Goal: Task Accomplishment & Management: Manage account settings

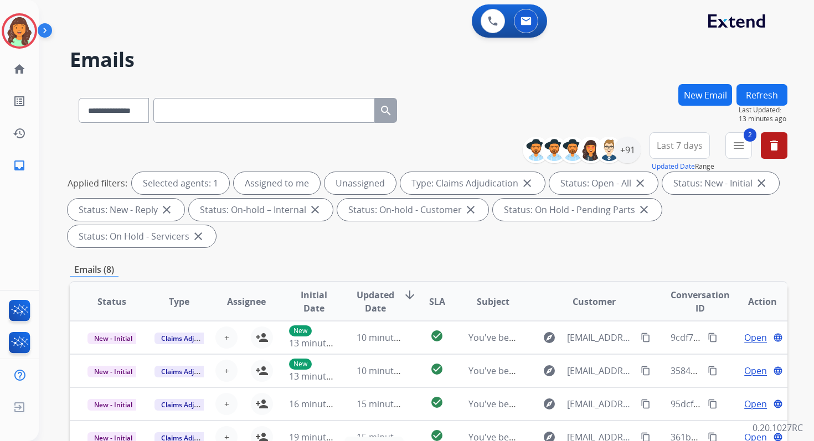
select select "**********"
click at [399, 259] on div "**********" at bounding box center [429, 397] width 718 height 626
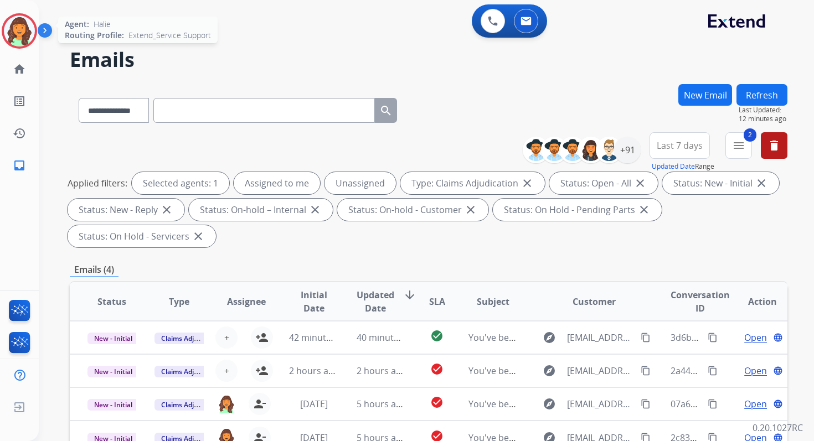
click at [30, 27] on img at bounding box center [19, 31] width 31 height 31
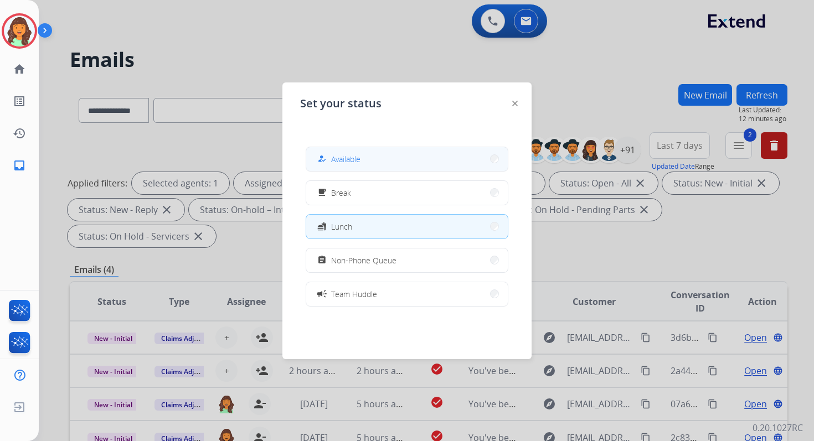
click at [351, 156] on span "Available" at bounding box center [345, 159] width 29 height 12
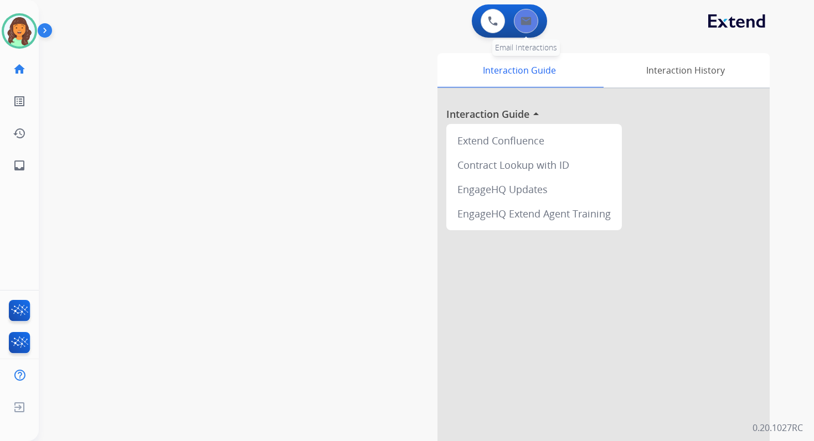
click at [522, 24] on img at bounding box center [526, 21] width 11 height 9
select select "**********"
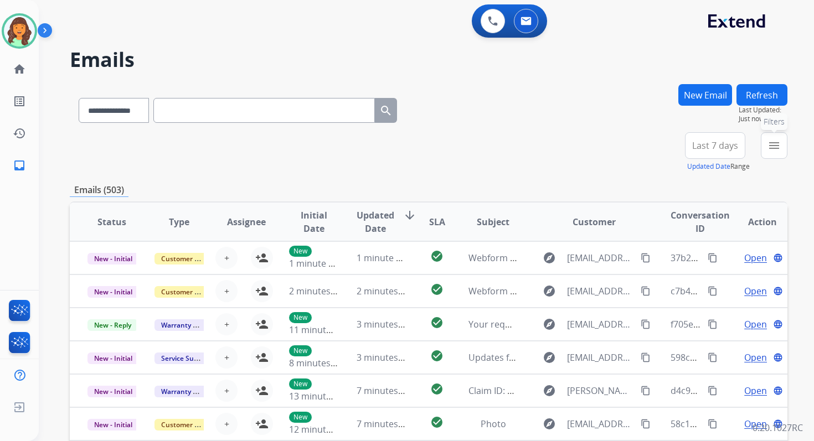
click at [779, 151] on mat-icon "menu" at bounding box center [774, 145] width 13 height 13
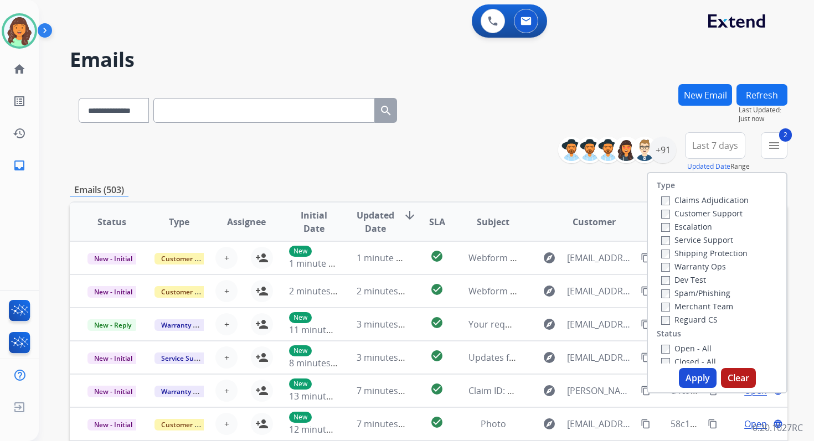
click at [692, 381] on button "Apply" at bounding box center [698, 378] width 38 height 20
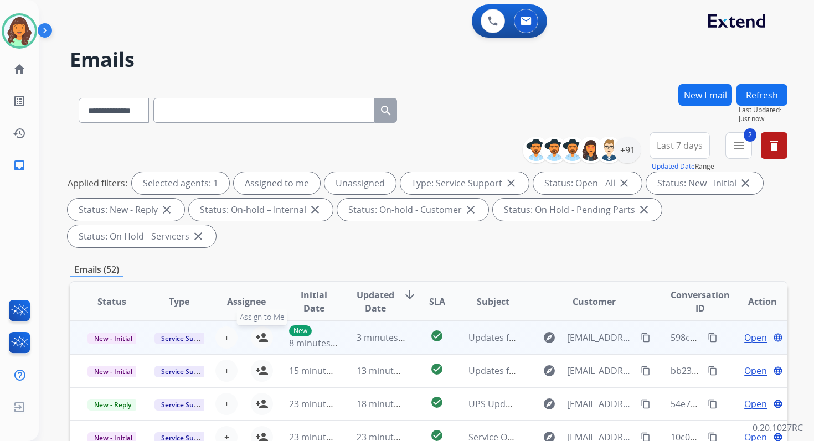
click at [263, 340] on mat-icon "person_add" at bounding box center [261, 337] width 13 height 13
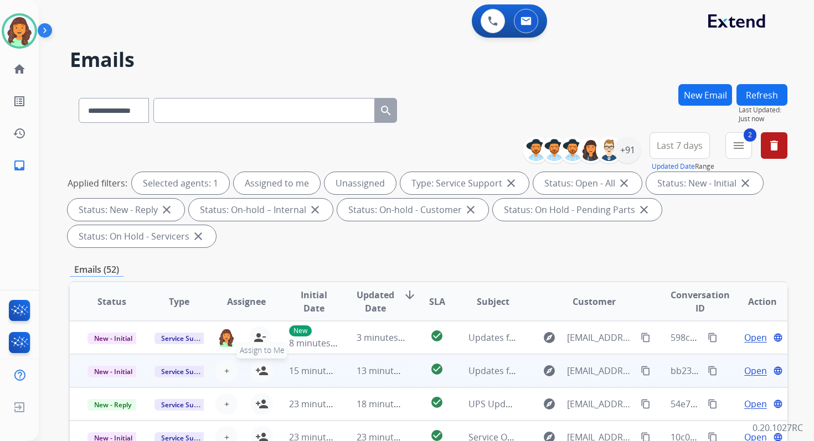
click at [263, 369] on mat-icon "person_add" at bounding box center [261, 370] width 13 height 13
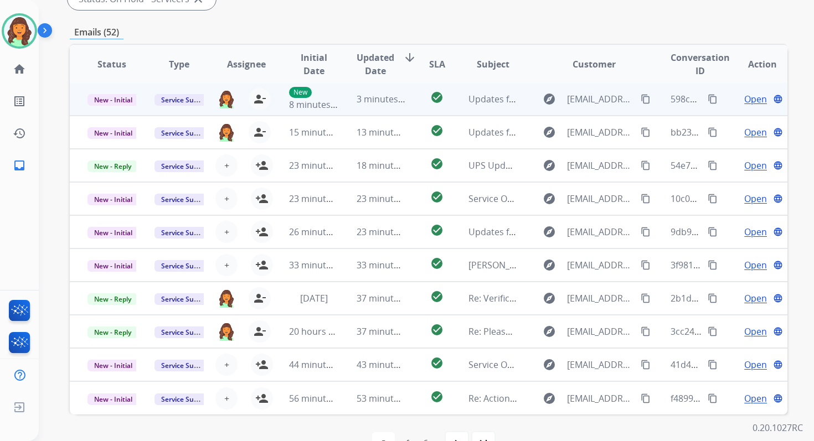
scroll to position [269, 0]
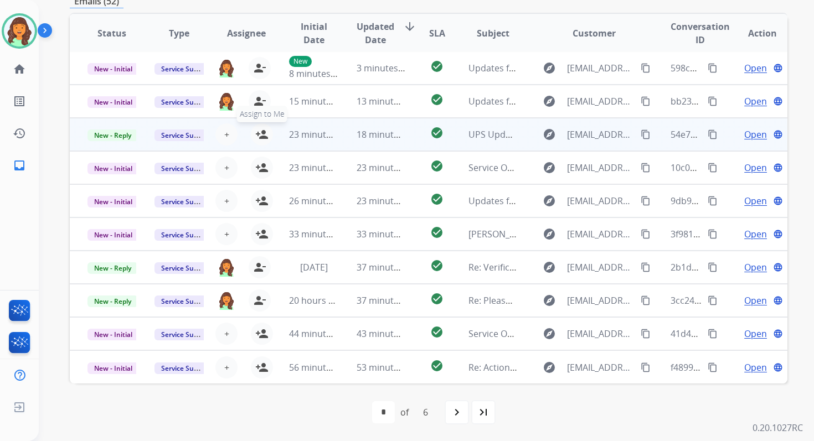
click at [263, 137] on mat-icon "person_add" at bounding box center [261, 134] width 13 height 13
click at [117, 135] on span "New - Reply" at bounding box center [113, 136] width 50 height 12
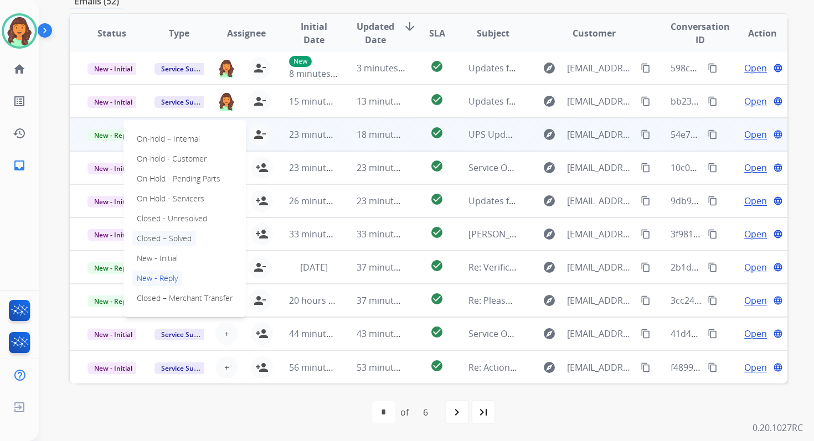
click at [167, 239] on p "Closed – Solved" at bounding box center [164, 239] width 64 height 16
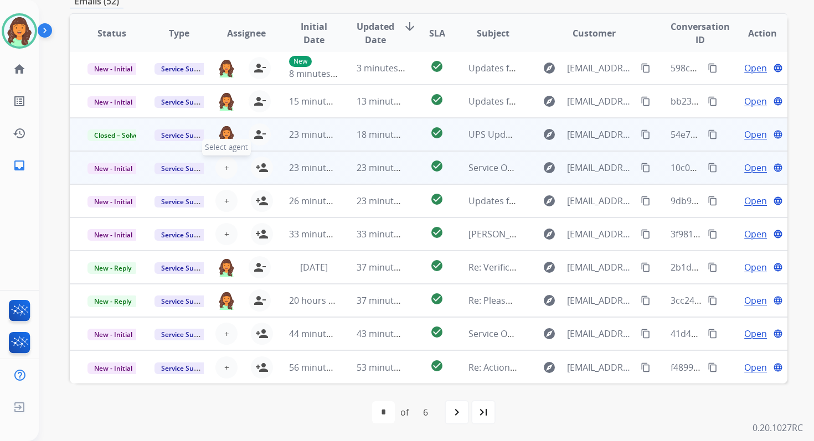
click at [219, 167] on button "+ Select agent" at bounding box center [226, 168] width 22 height 22
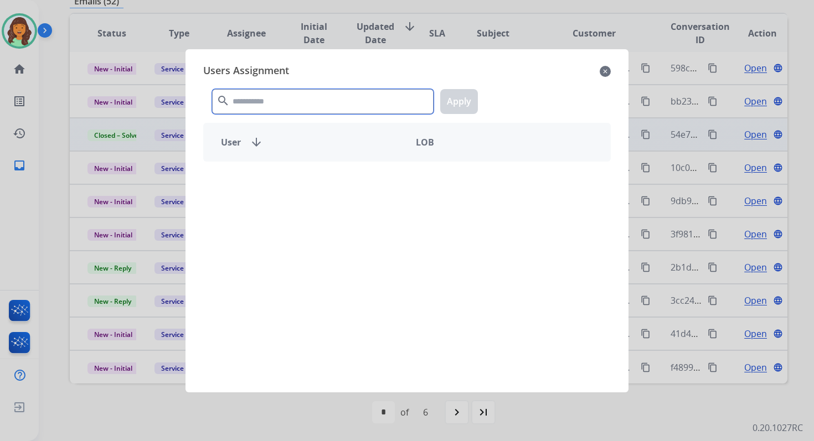
click at [278, 109] on input "text" at bounding box center [323, 101] width 222 height 25
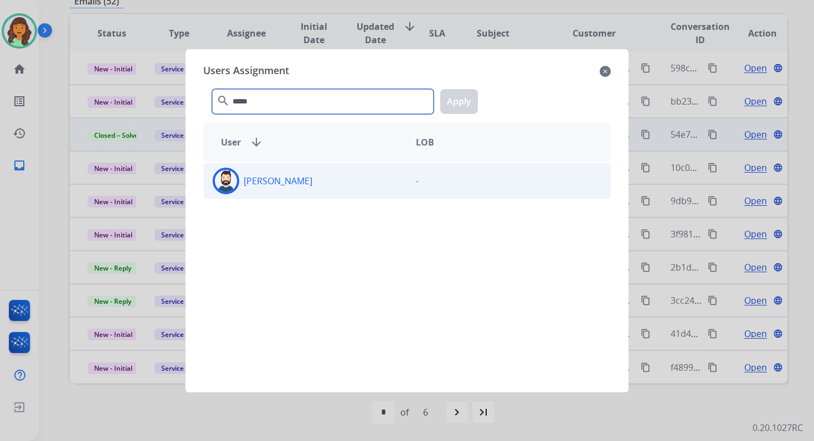
type input "*****"
click at [301, 178] on div "[PERSON_NAME]" at bounding box center [305, 181] width 203 height 27
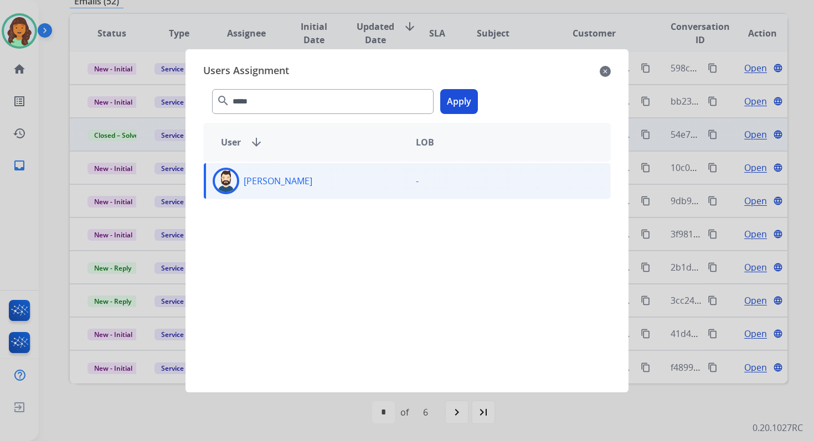
click at [457, 105] on button "Apply" at bounding box center [459, 101] width 38 height 25
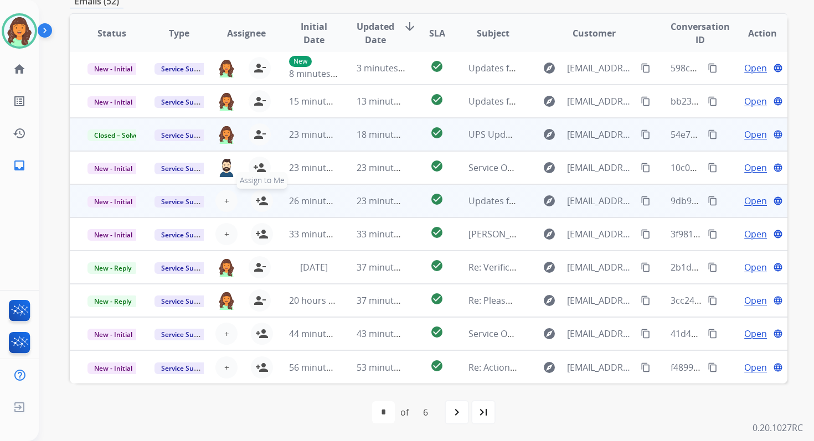
click at [257, 205] on mat-icon "person_add" at bounding box center [261, 200] width 13 height 13
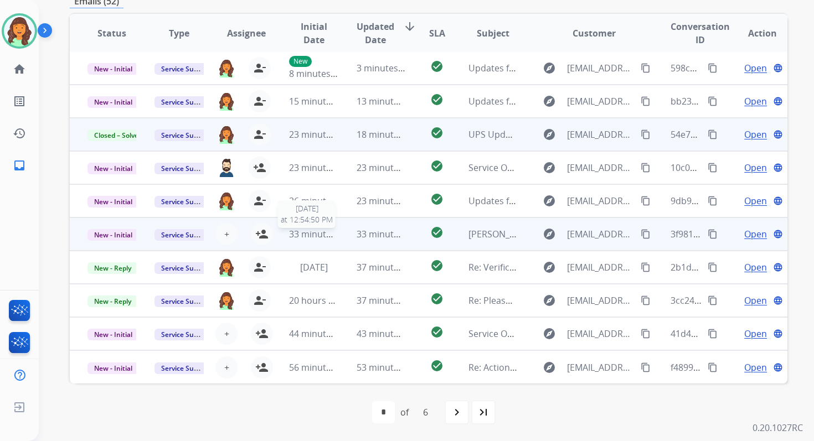
click at [310, 235] on span "33 minutes ago" at bounding box center [321, 234] width 64 height 12
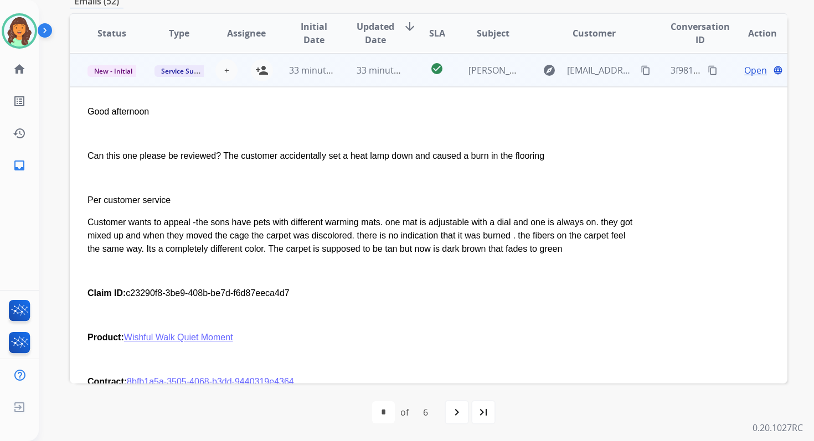
scroll to position [166, 0]
click at [224, 75] on span "+" at bounding box center [226, 69] width 5 height 13
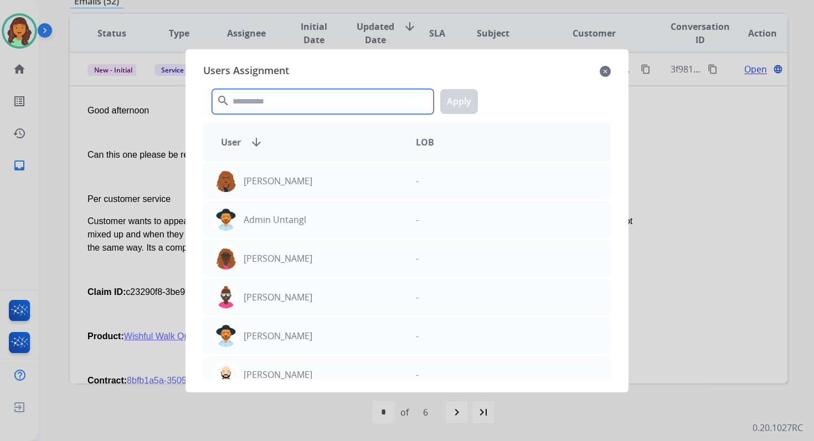
click at [263, 96] on input "text" at bounding box center [323, 101] width 222 height 25
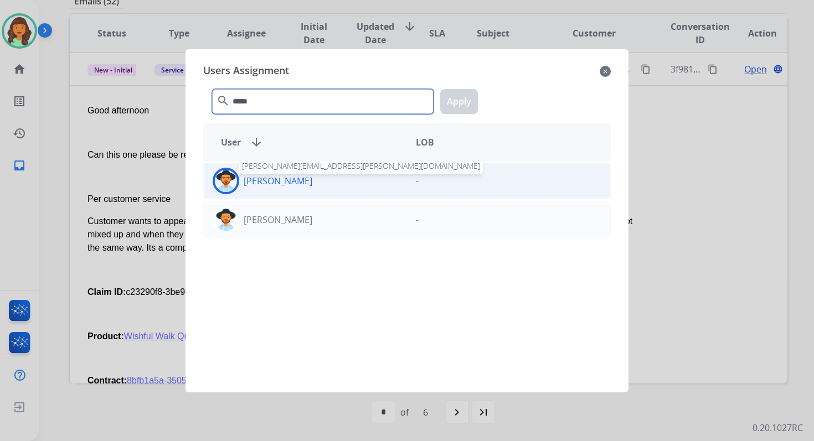
type input "*****"
click at [300, 176] on p "[PERSON_NAME]" at bounding box center [278, 180] width 69 height 13
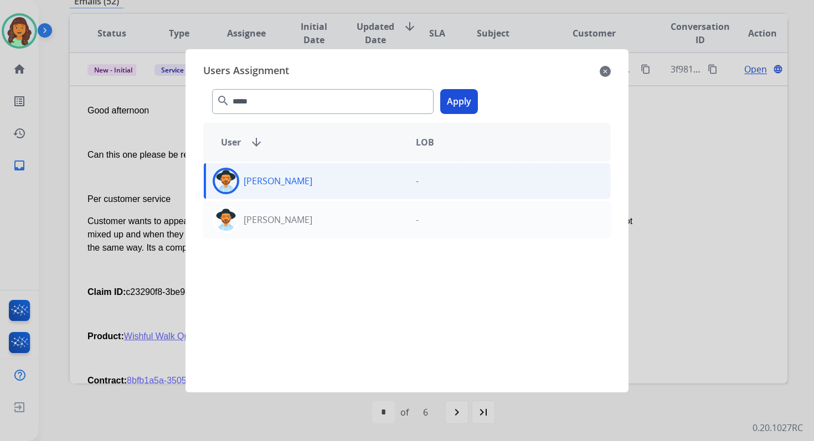
click at [455, 107] on button "Apply" at bounding box center [459, 101] width 38 height 25
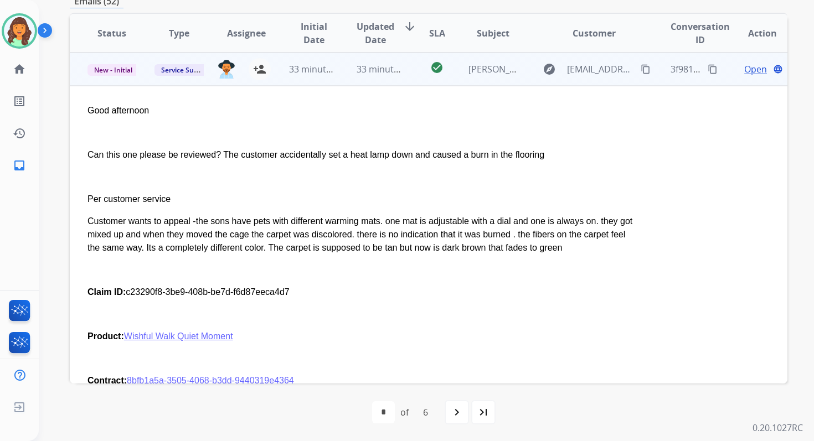
click at [386, 68] on span "33 minutes ago" at bounding box center [389, 69] width 64 height 12
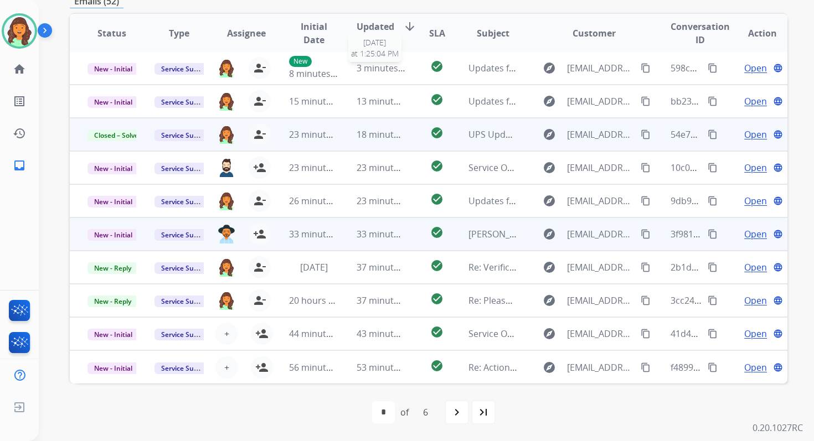
scroll to position [1, 0]
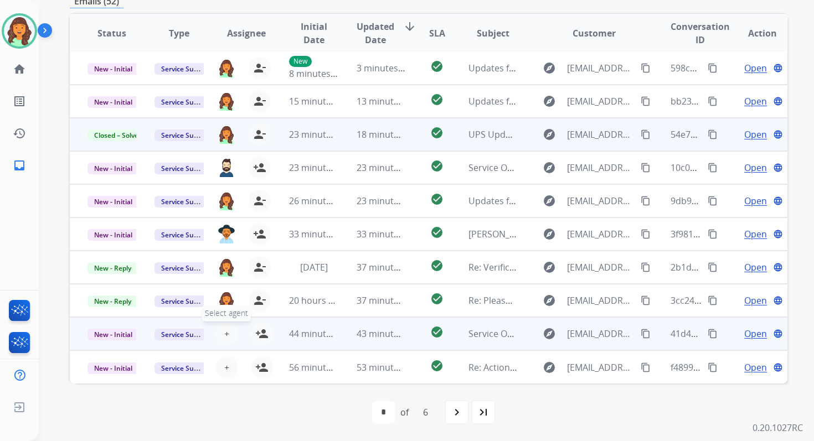
click at [225, 332] on span "+" at bounding box center [226, 333] width 5 height 13
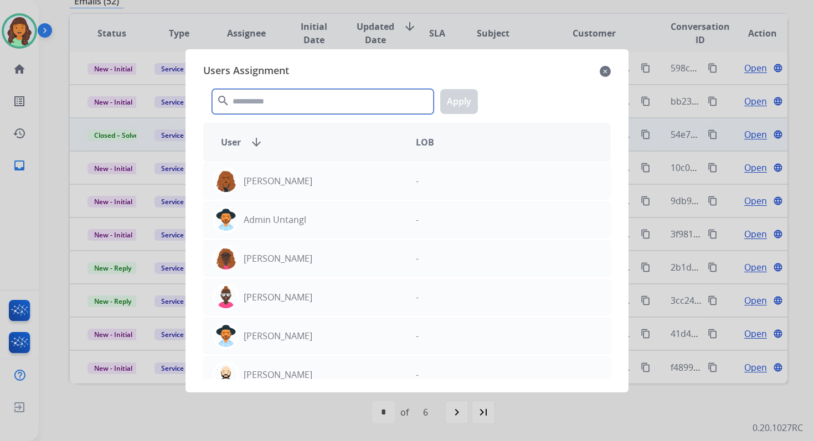
click at [332, 100] on input "text" at bounding box center [323, 101] width 222 height 25
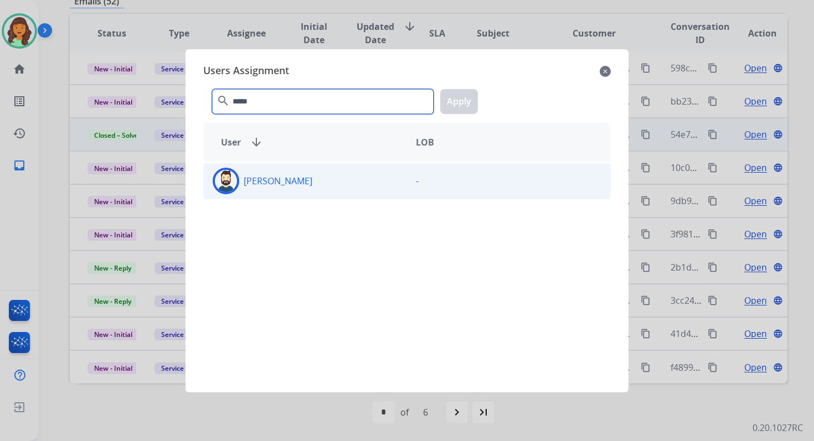
type input "*****"
click at [381, 183] on div "[PERSON_NAME]" at bounding box center [305, 181] width 203 height 27
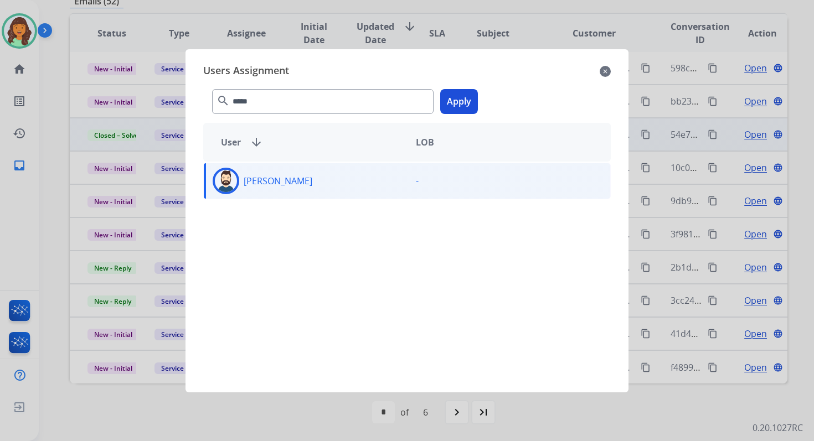
click at [459, 97] on button "Apply" at bounding box center [459, 101] width 38 height 25
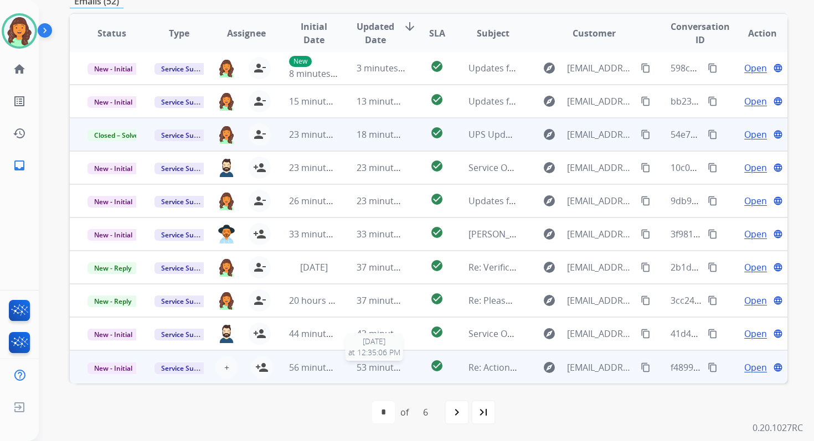
click at [361, 369] on span "53 minutes ago" at bounding box center [389, 368] width 64 height 12
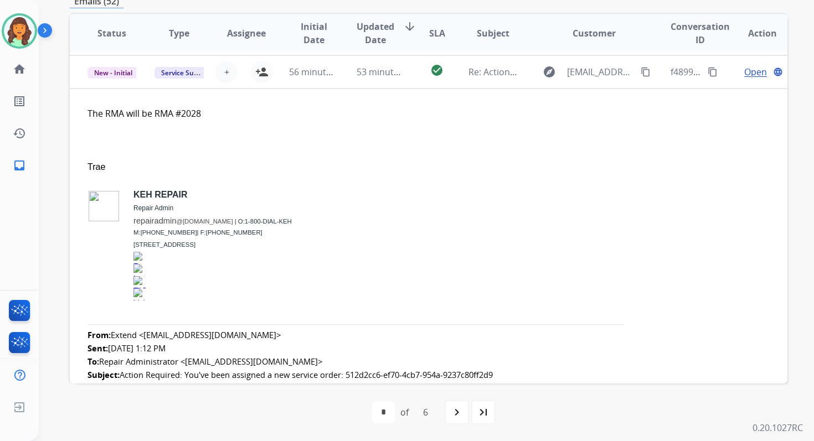
scroll to position [299, 0]
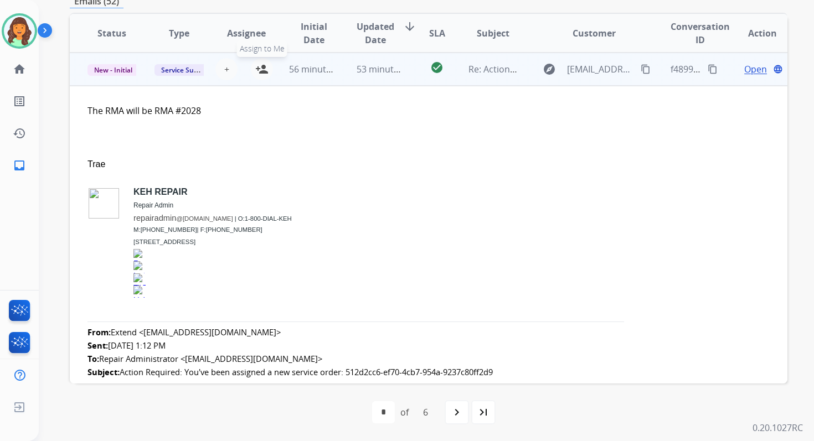
click at [259, 68] on mat-icon "person_add" at bounding box center [261, 69] width 13 height 13
click at [339, 75] on td "53 minutes ago" at bounding box center [372, 69] width 67 height 33
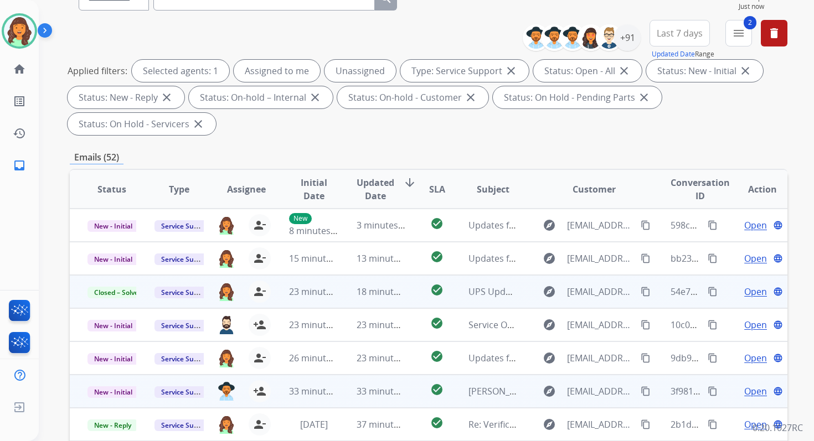
scroll to position [0, 0]
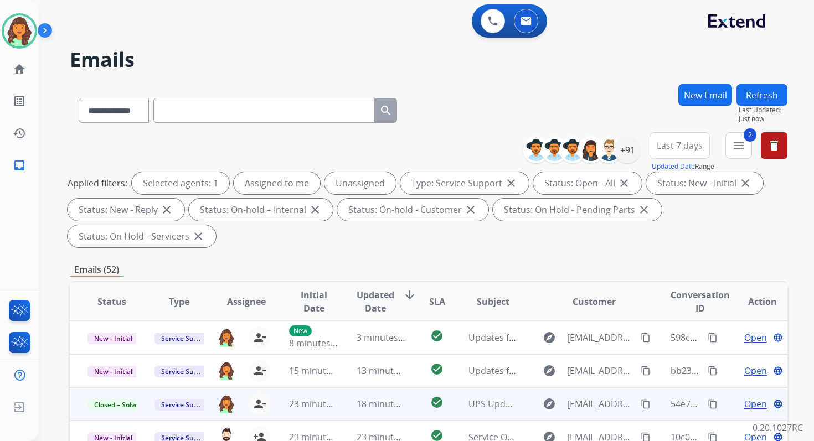
click at [753, 90] on button "Refresh" at bounding box center [762, 95] width 51 height 22
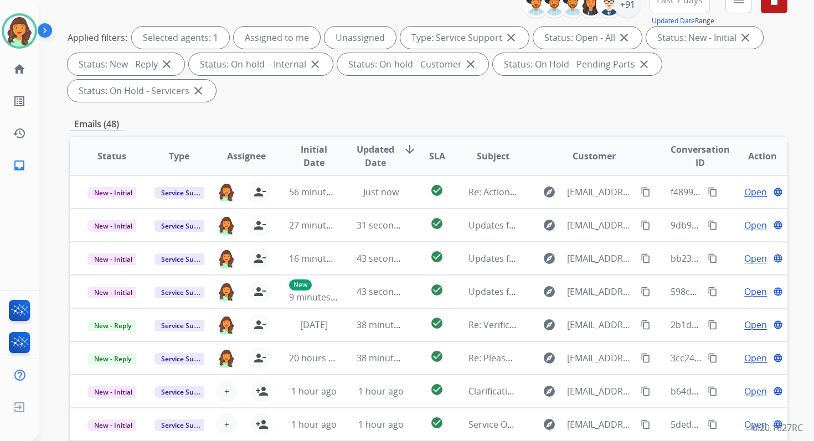
scroll to position [269, 0]
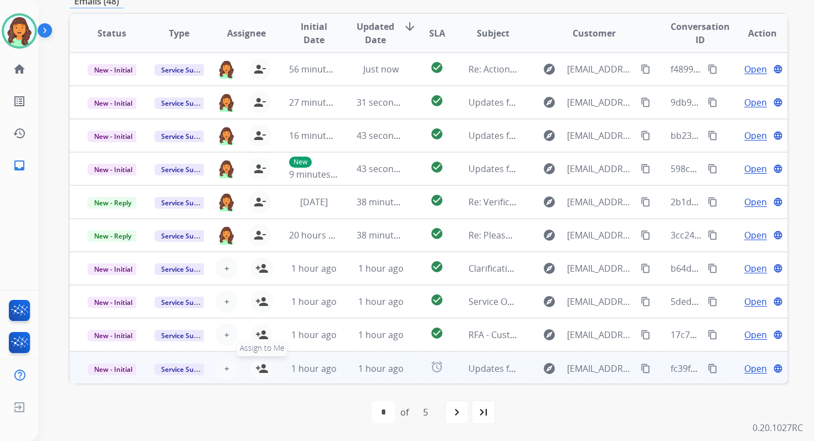
click at [259, 368] on mat-icon "person_add" at bounding box center [261, 368] width 13 height 13
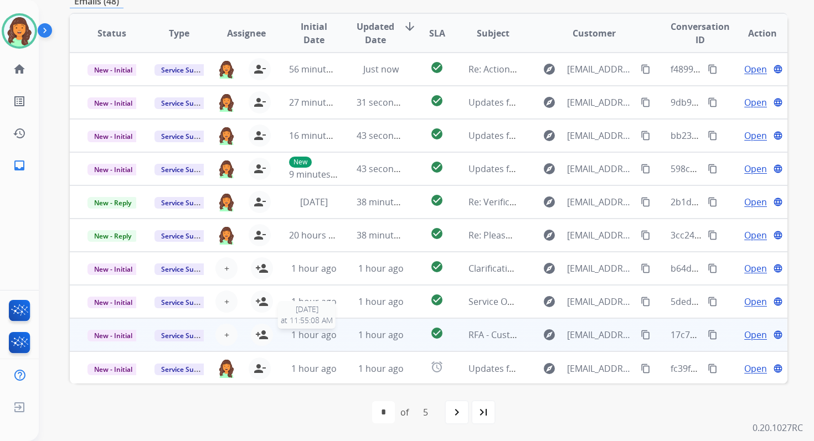
click at [315, 339] on span "1 hour ago" at bounding box center [313, 335] width 45 height 12
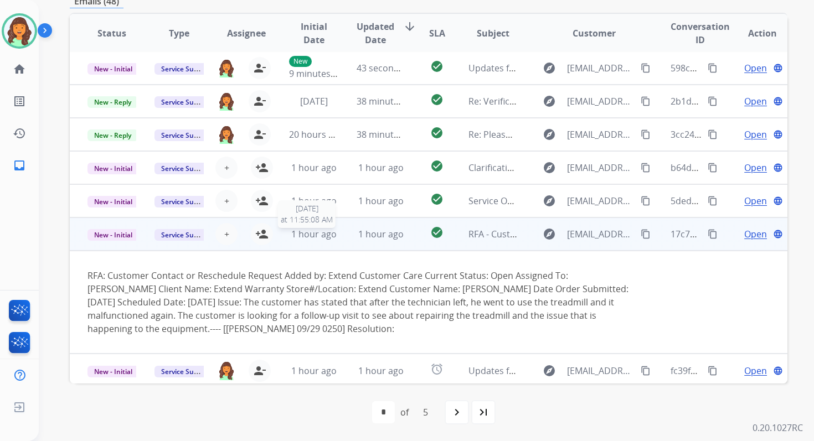
scroll to position [104, 0]
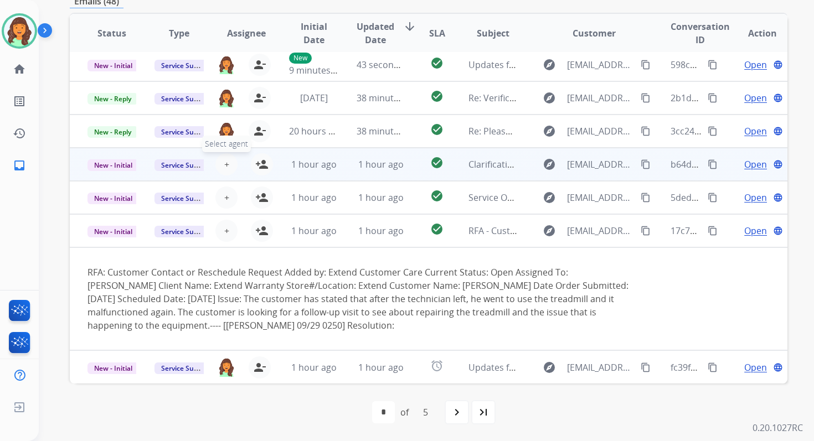
click at [227, 165] on span "+" at bounding box center [226, 164] width 5 height 13
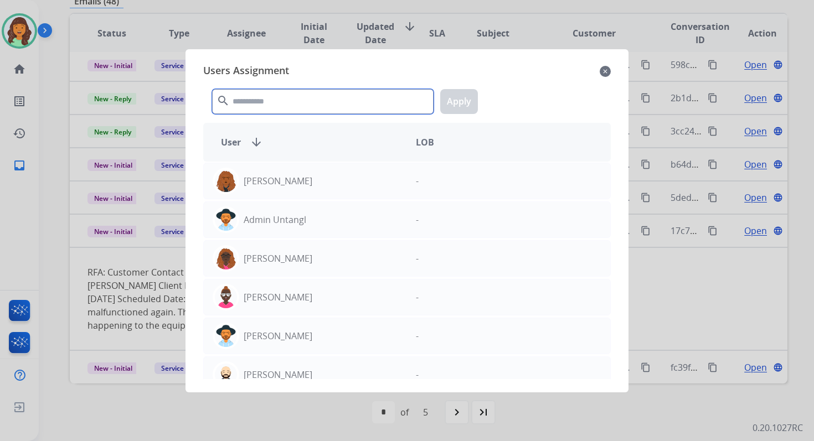
click at [315, 102] on input "text" at bounding box center [323, 101] width 222 height 25
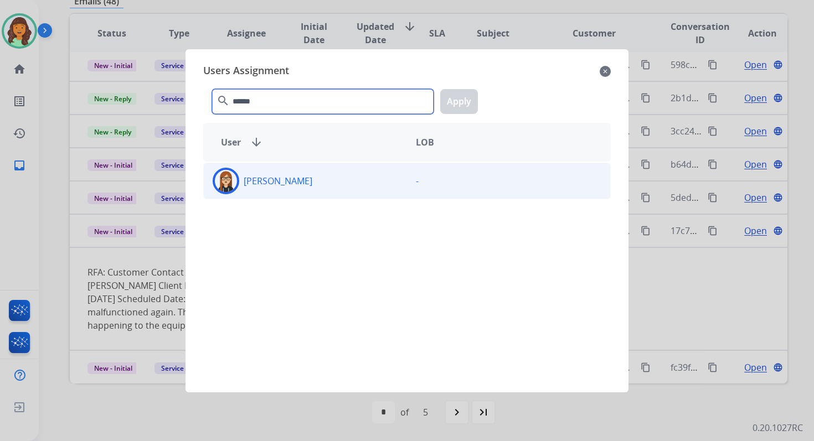
type input "******"
click at [329, 192] on div "[PERSON_NAME]" at bounding box center [305, 181] width 203 height 27
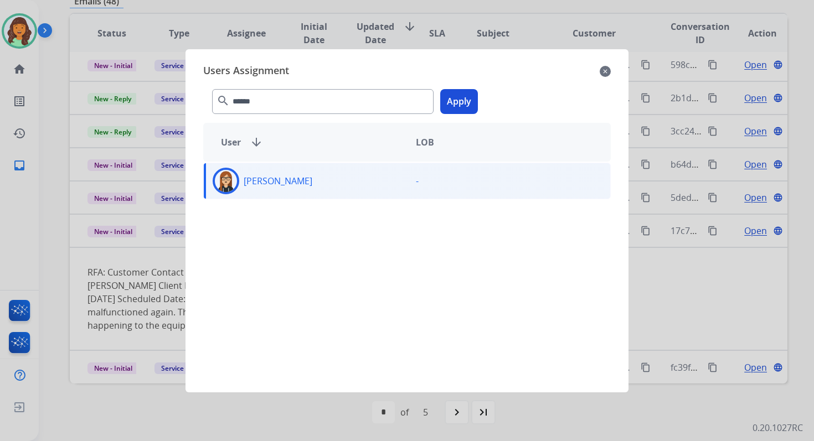
click at [448, 108] on button "Apply" at bounding box center [459, 101] width 38 height 25
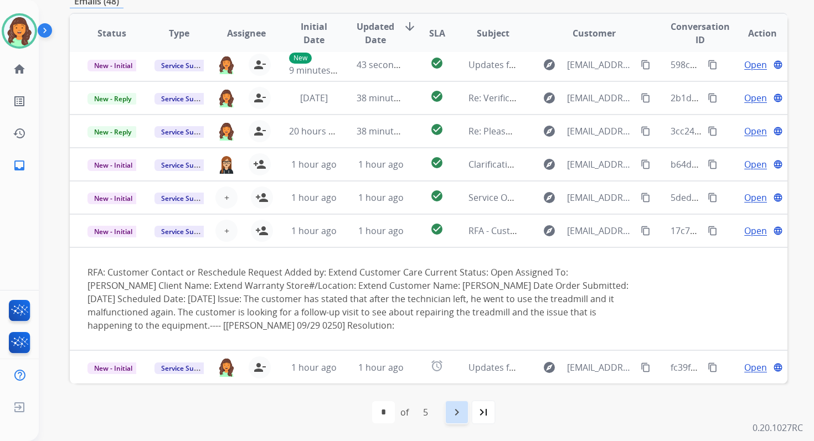
click at [455, 407] on mat-icon "navigate_next" at bounding box center [456, 412] width 13 height 13
select select "*"
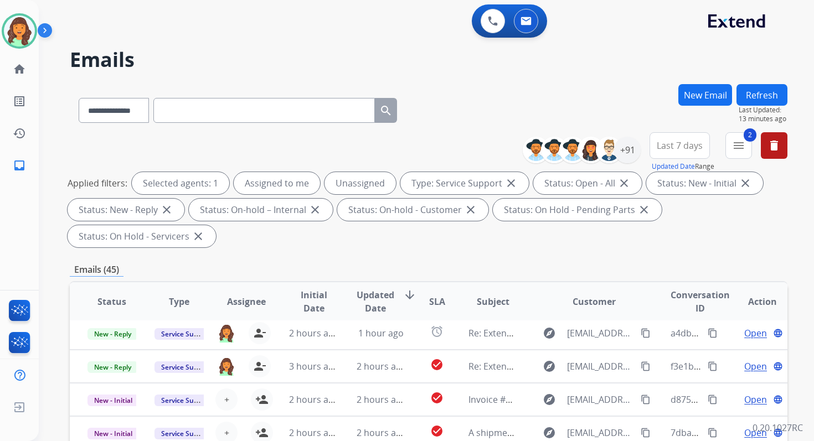
scroll to position [269, 0]
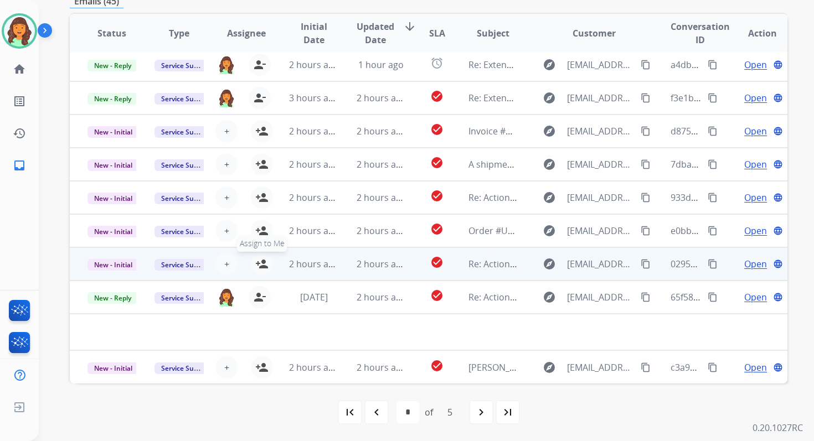
click at [263, 264] on mat-icon "person_add" at bounding box center [261, 264] width 13 height 13
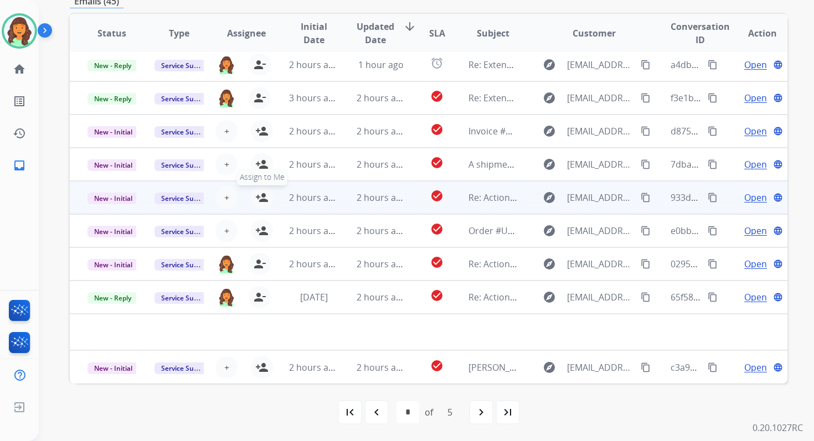
click at [261, 196] on mat-icon "person_add" at bounding box center [261, 197] width 13 height 13
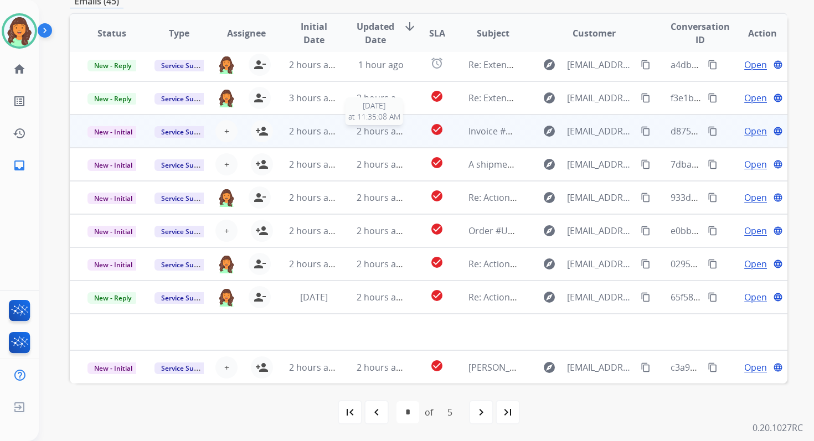
click at [357, 131] on span "2 hours ago" at bounding box center [382, 131] width 50 height 12
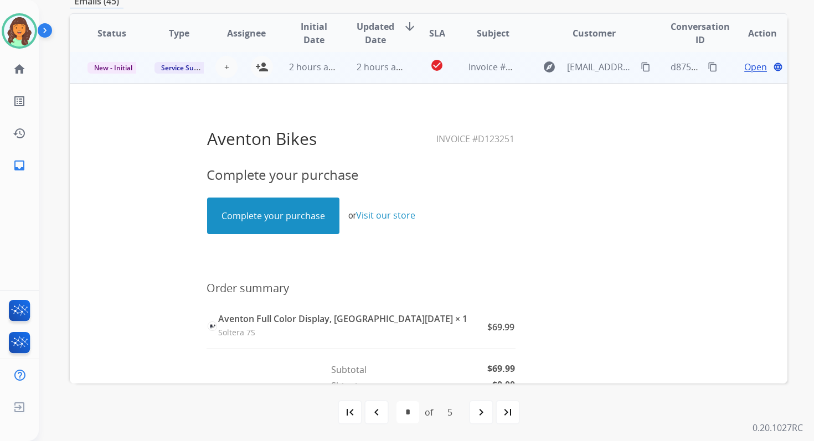
scroll to position [0, 0]
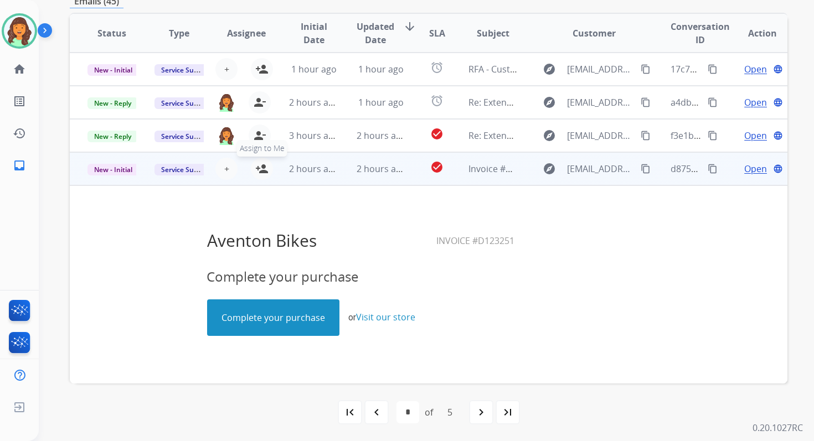
click at [259, 167] on mat-icon "person_add" at bounding box center [261, 168] width 13 height 13
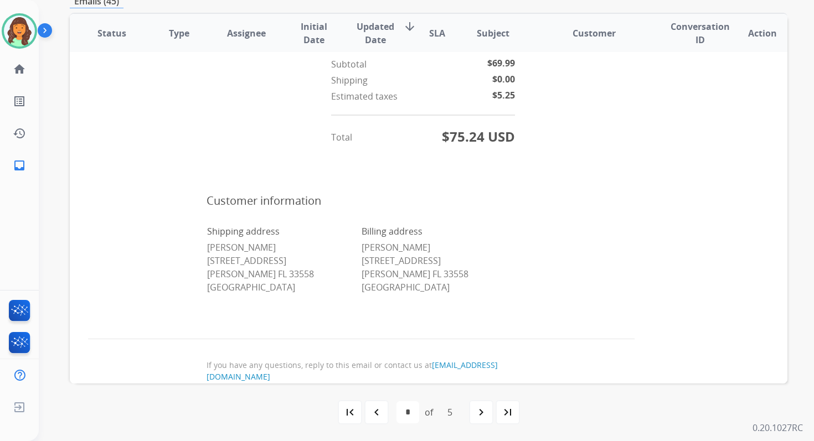
scroll to position [631, 0]
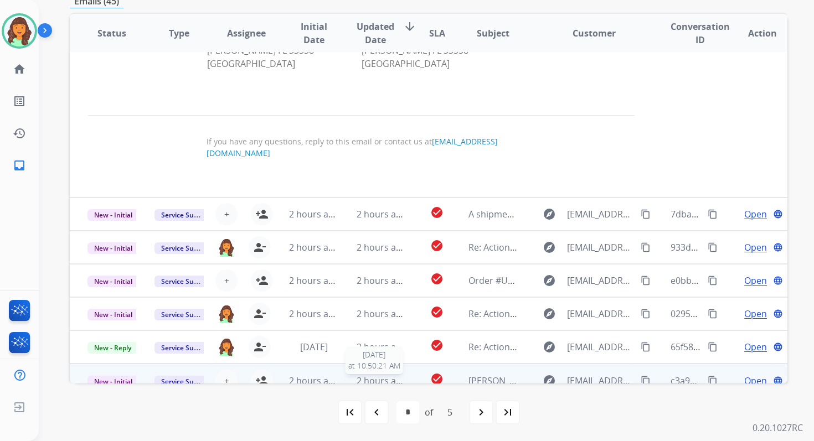
click at [364, 375] on span "2 hours ago" at bounding box center [382, 381] width 50 height 12
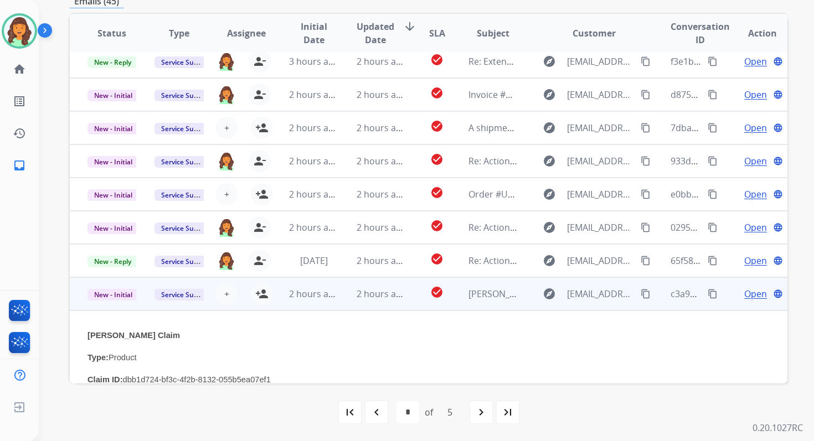
scroll to position [38, 0]
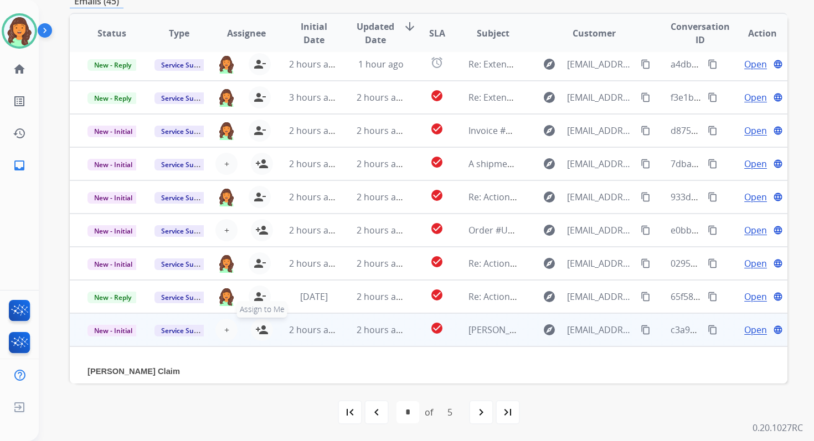
click at [264, 331] on mat-icon "person_add" at bounding box center [261, 329] width 13 height 13
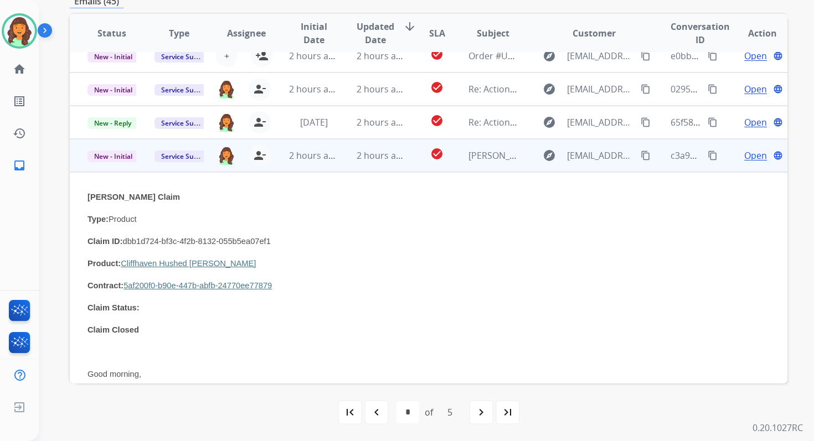
scroll to position [423, 0]
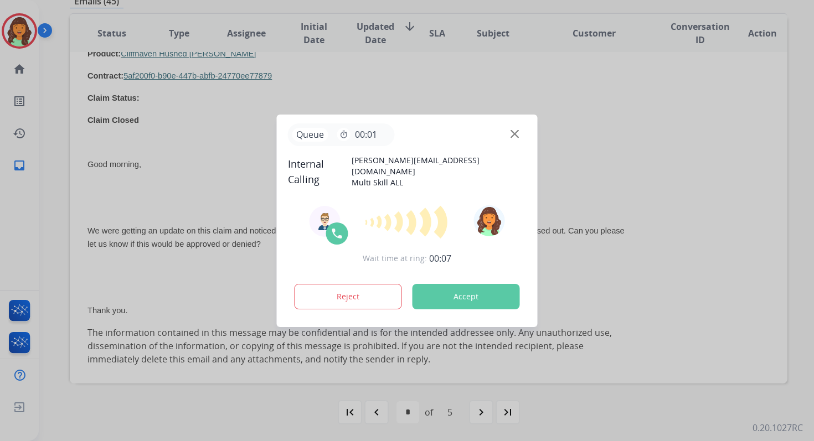
click at [479, 299] on button "Accept" at bounding box center [466, 296] width 107 height 25
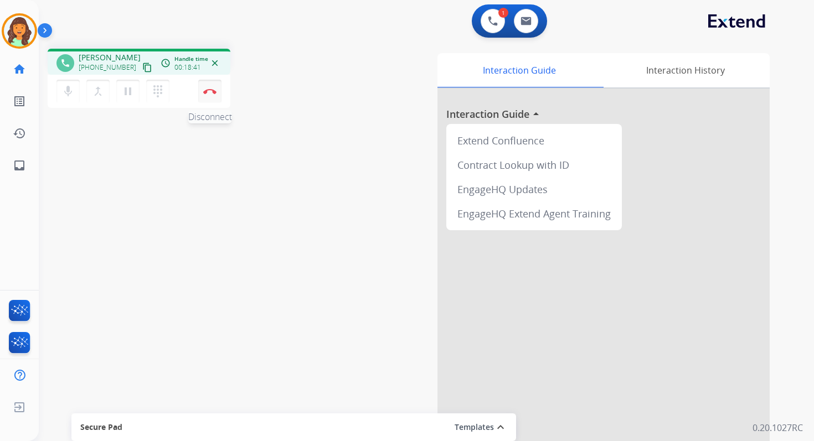
click at [212, 92] on img at bounding box center [209, 92] width 13 height 6
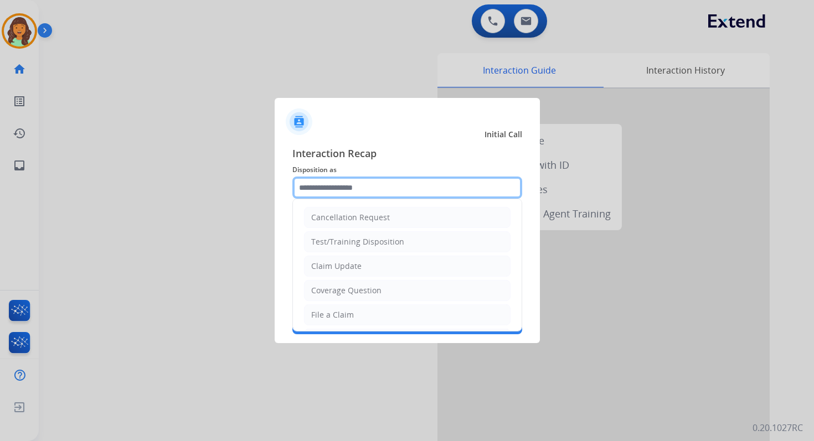
click at [340, 185] on input "text" at bounding box center [407, 188] width 230 height 22
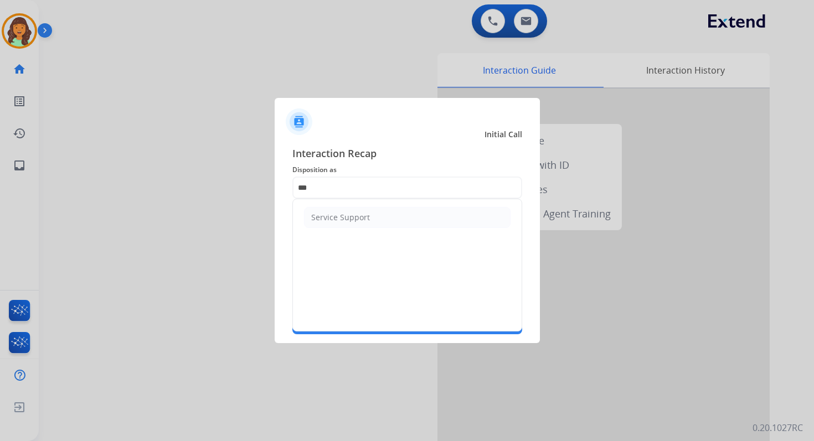
click at [348, 217] on div "Service Support" at bounding box center [340, 217] width 59 height 11
type input "**********"
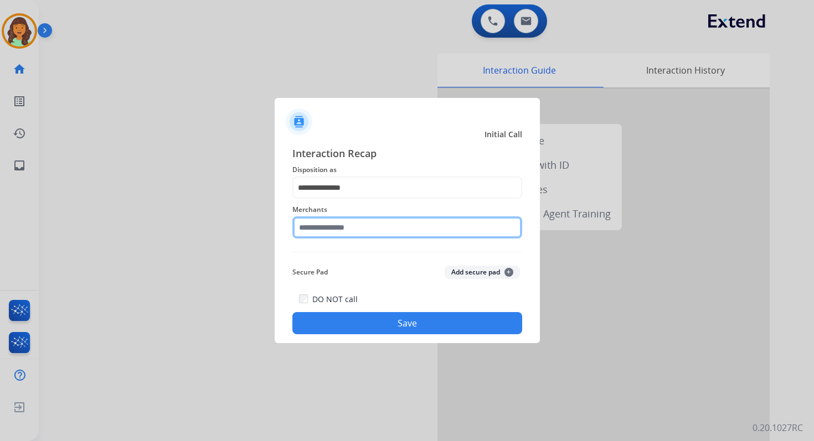
click at [349, 227] on input "text" at bounding box center [407, 228] width 230 height 22
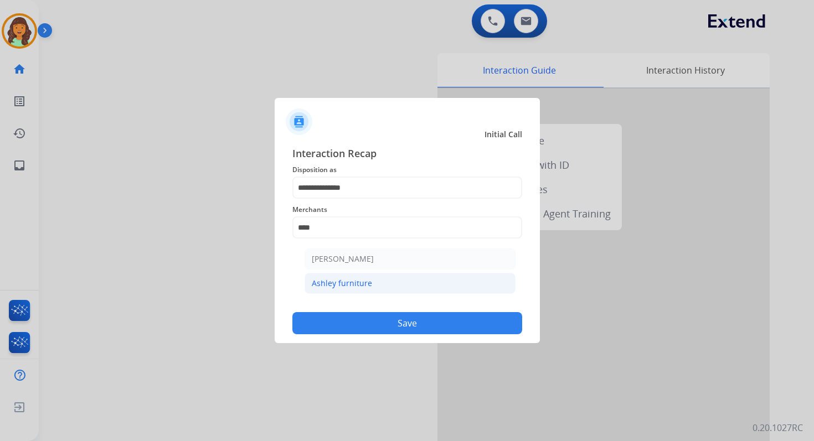
click at [373, 280] on li "Ashley furniture" at bounding box center [410, 283] width 211 height 21
type input "**********"
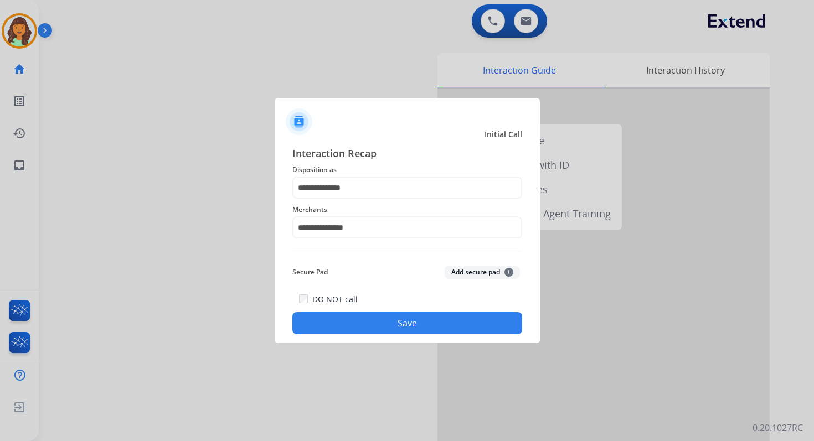
click at [397, 327] on button "Save" at bounding box center [407, 323] width 230 height 22
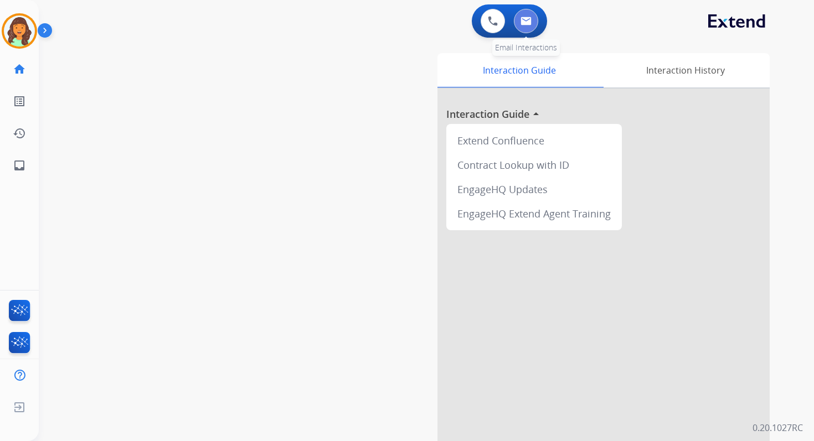
click at [526, 20] on img at bounding box center [526, 21] width 11 height 9
select select "**********"
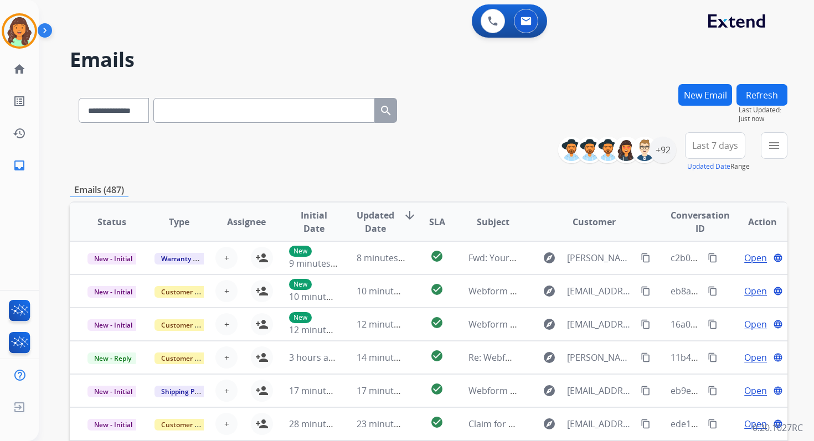
click at [410, 170] on div "**********" at bounding box center [429, 152] width 718 height 40
click at [771, 146] on mat-icon "menu" at bounding box center [774, 145] width 13 height 13
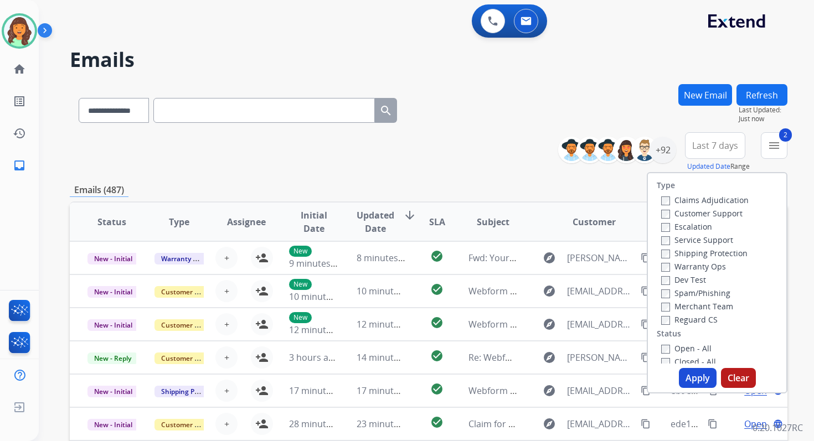
click at [689, 377] on button "Apply" at bounding box center [698, 378] width 38 height 20
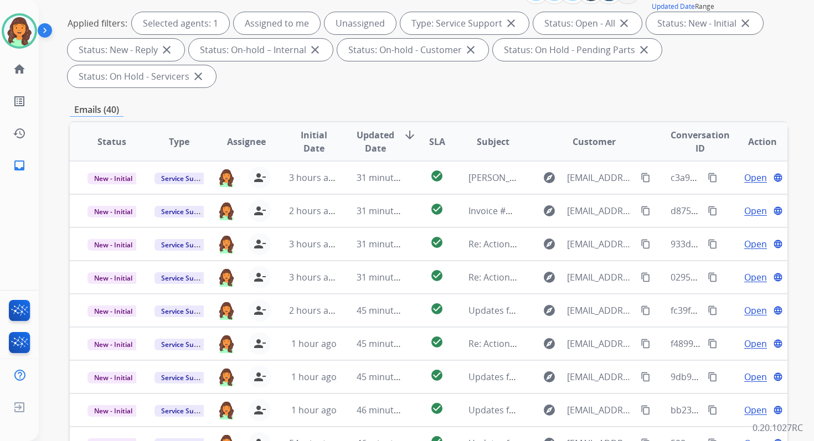
scroll to position [269, 0]
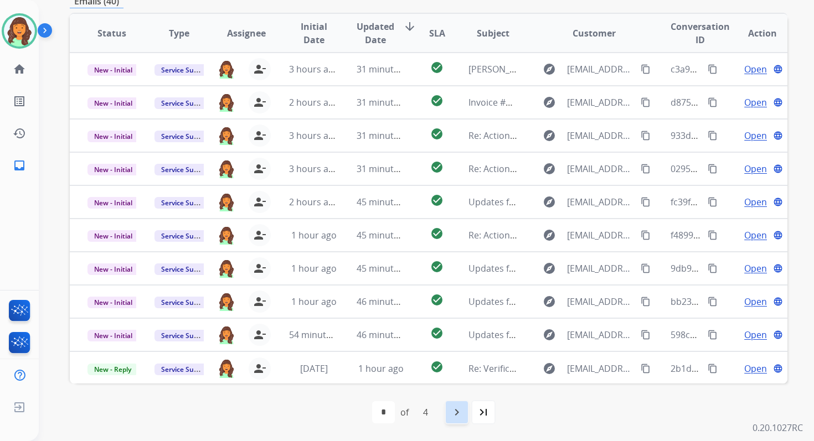
click at [460, 410] on mat-icon "navigate_next" at bounding box center [456, 412] width 13 height 13
select select "*"
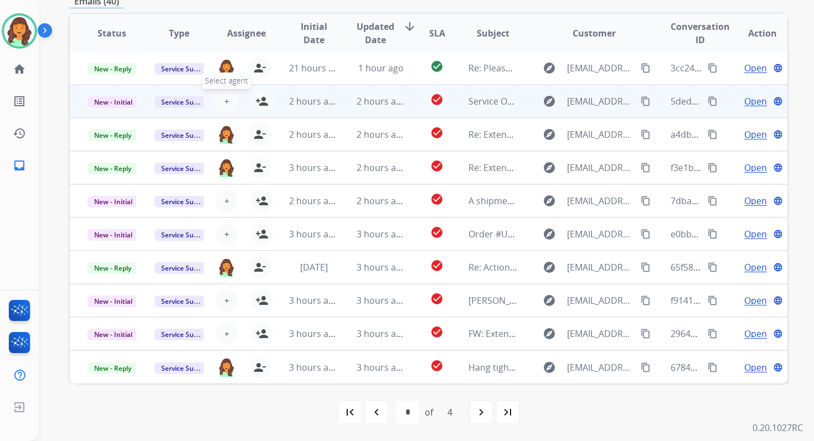
click at [224, 99] on span "+" at bounding box center [226, 101] width 5 height 13
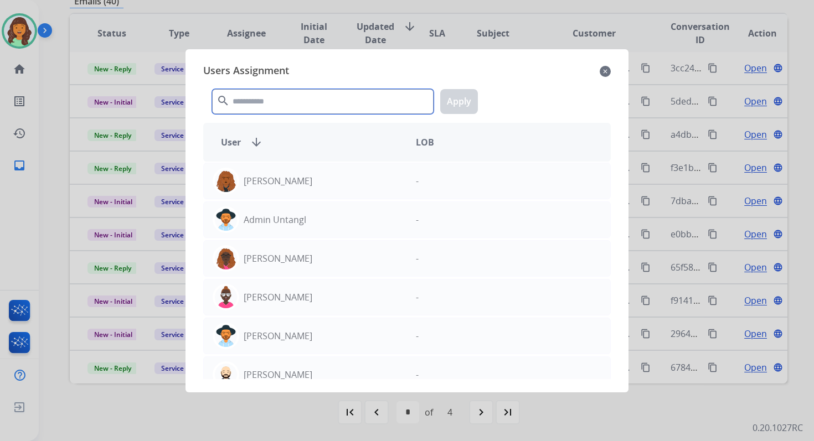
click at [284, 109] on input "text" at bounding box center [323, 101] width 222 height 25
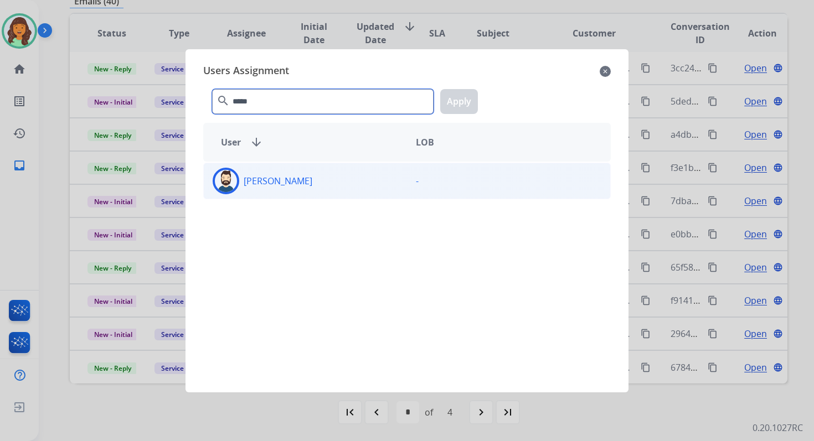
type input "*****"
click at [299, 190] on div "[PERSON_NAME]" at bounding box center [305, 181] width 203 height 27
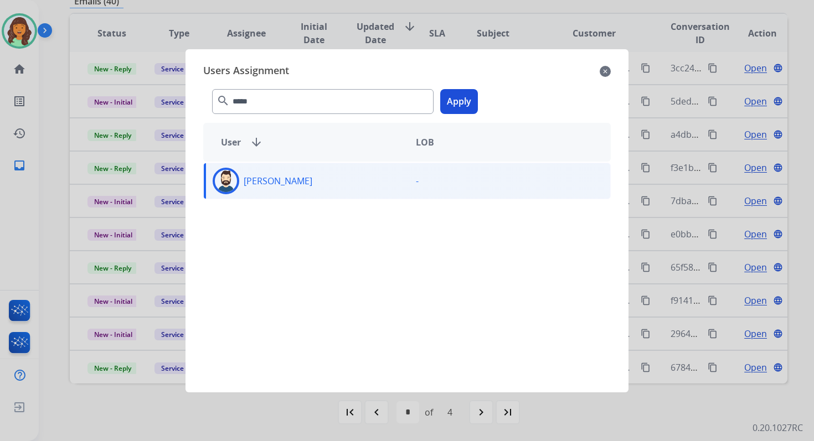
click at [455, 104] on button "Apply" at bounding box center [459, 101] width 38 height 25
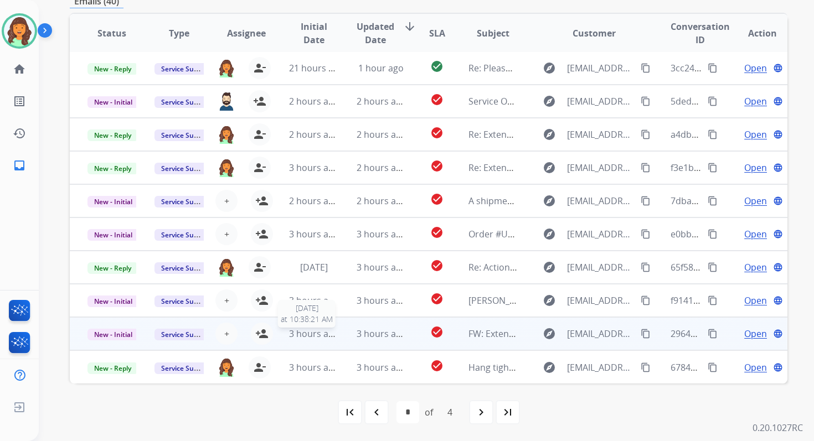
click at [308, 336] on span "3 hours ago" at bounding box center [314, 334] width 50 height 12
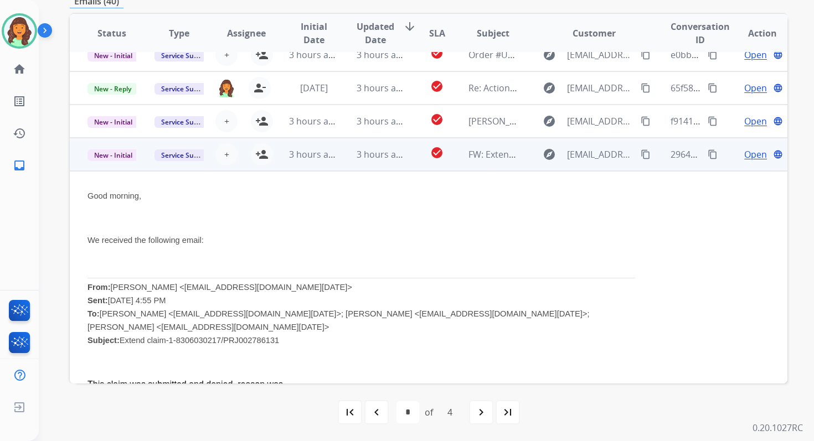
scroll to position [174, 0]
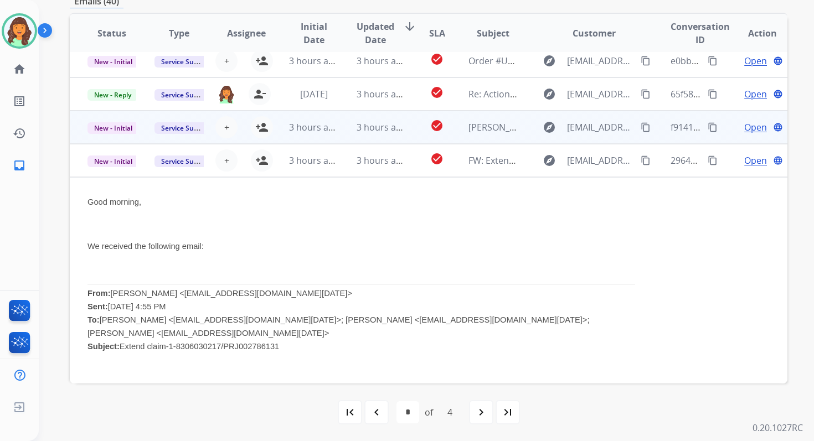
click at [348, 122] on td "3 hours ago" at bounding box center [372, 127] width 67 height 33
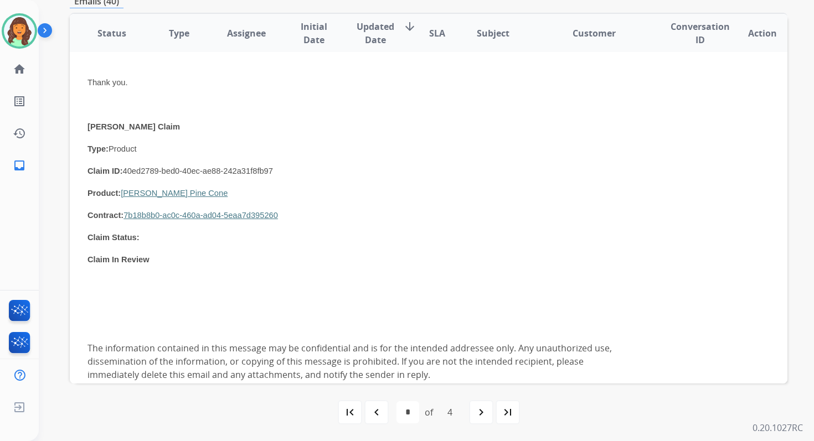
scroll to position [459, 0]
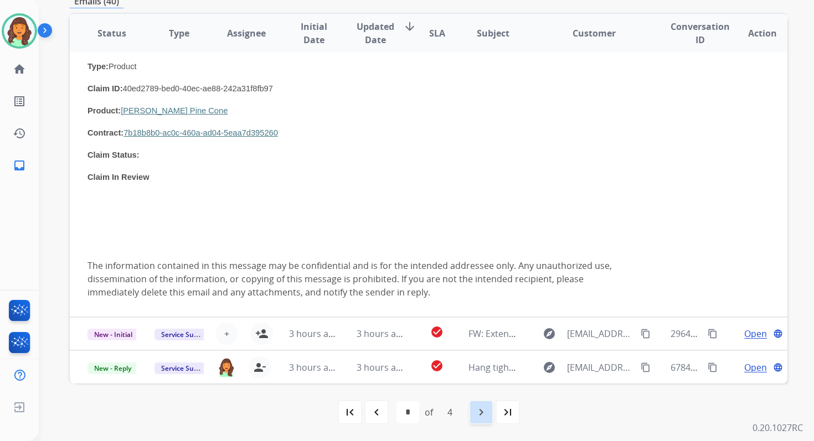
click at [481, 414] on mat-icon "navigate_next" at bounding box center [481, 412] width 13 height 13
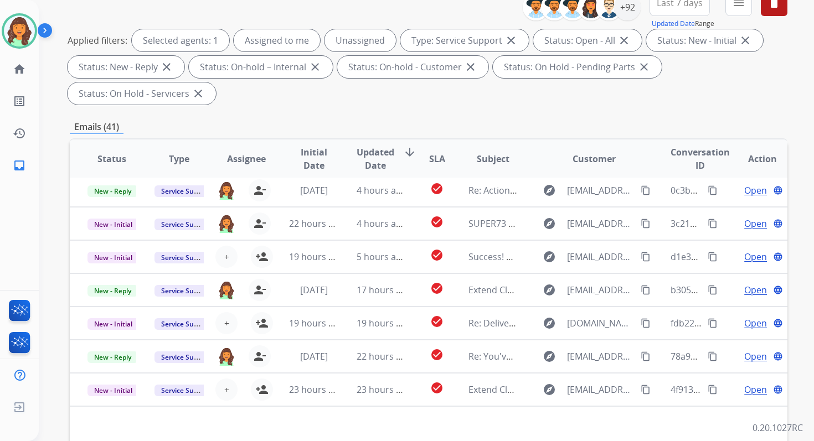
scroll to position [269, 0]
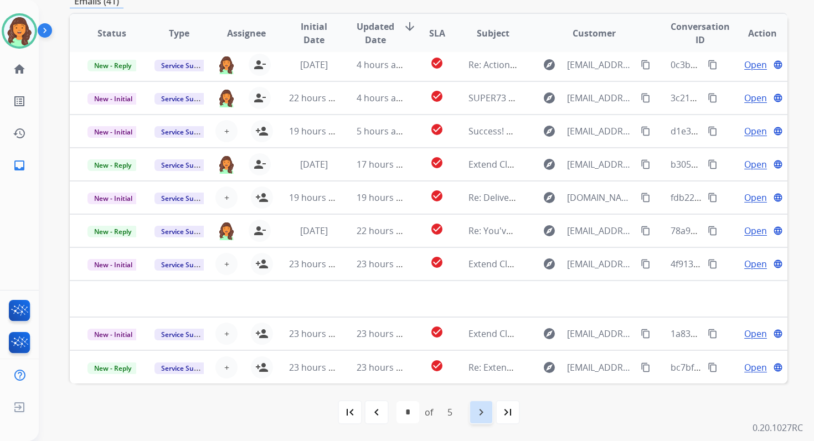
click at [480, 406] on mat-icon "navigate_next" at bounding box center [481, 412] width 13 height 13
select select "*"
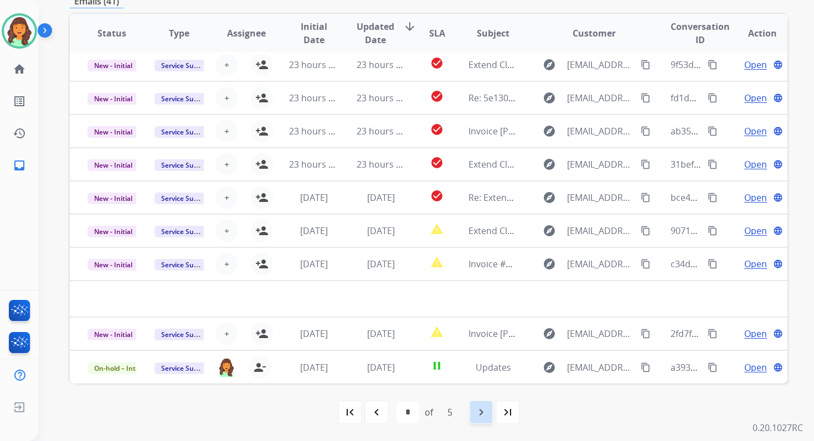
click at [485, 413] on mat-icon "navigate_next" at bounding box center [481, 412] width 13 height 13
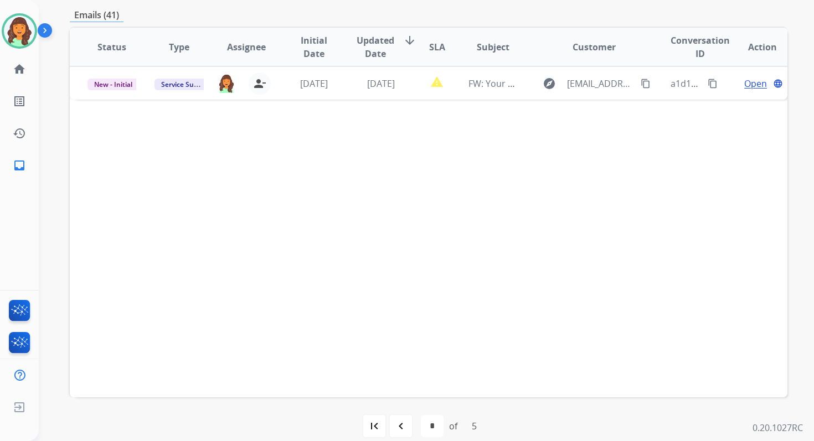
scroll to position [257, 0]
click at [382, 430] on div "first_page" at bounding box center [374, 424] width 24 height 24
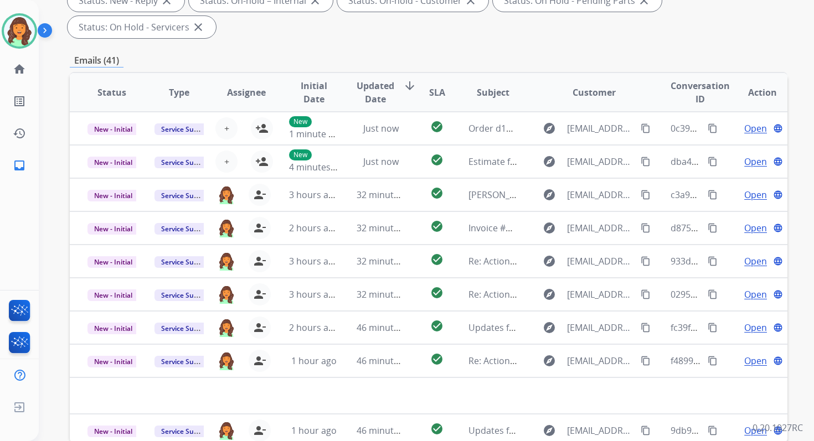
scroll to position [269, 0]
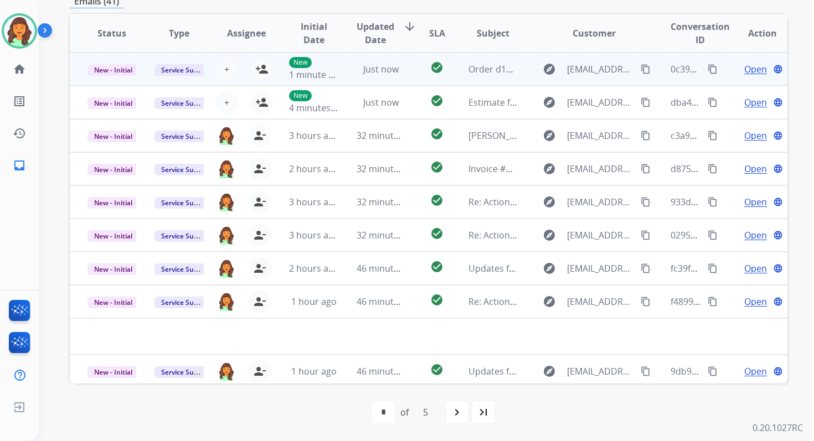
click at [406, 66] on td "check_circle" at bounding box center [428, 69] width 45 height 33
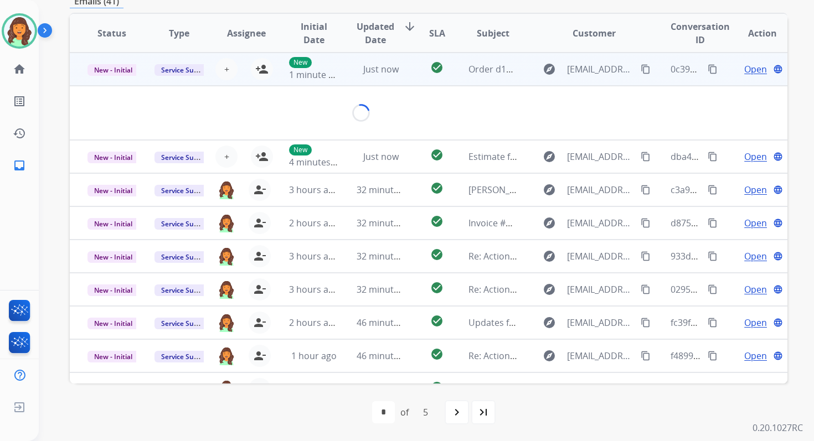
scroll to position [266, 0]
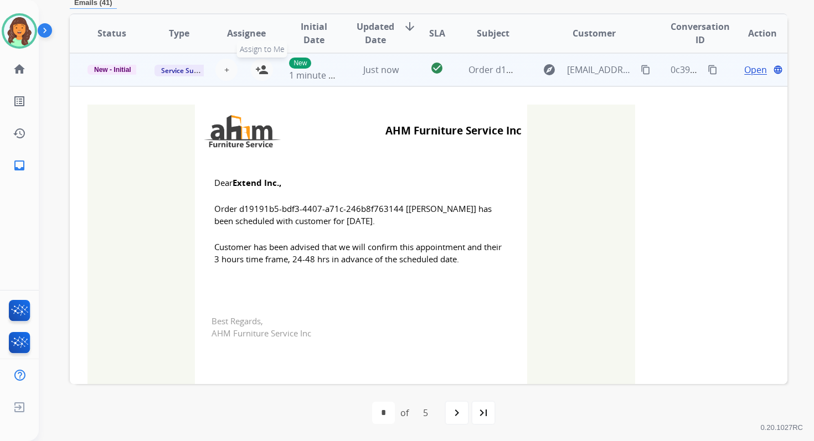
click at [257, 70] on mat-icon "person_add" at bounding box center [261, 69] width 13 height 13
click at [120, 67] on span "New - Initial" at bounding box center [113, 70] width 50 height 10
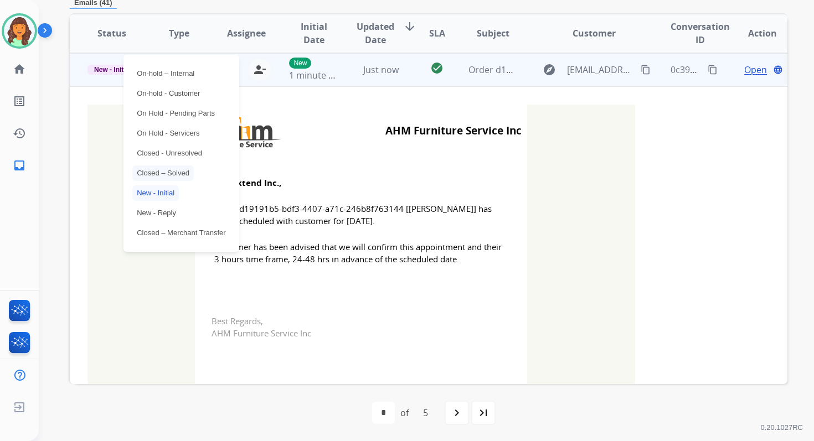
click at [163, 174] on p "Closed – Solved" at bounding box center [162, 174] width 61 height 16
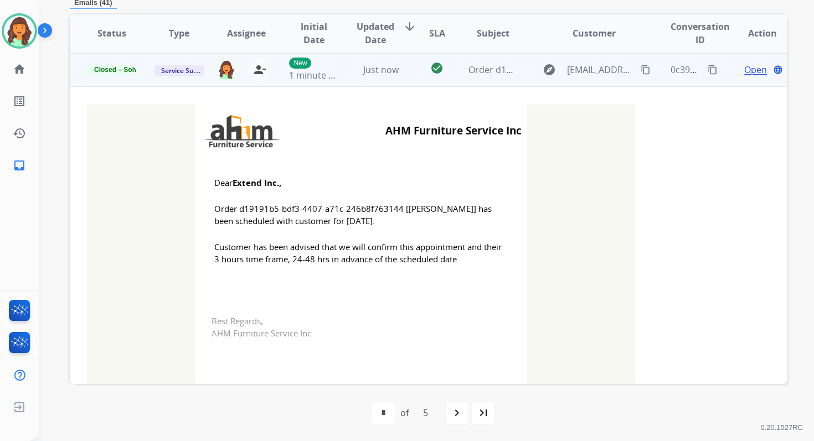
click at [364, 76] on td "Just now" at bounding box center [372, 69] width 67 height 33
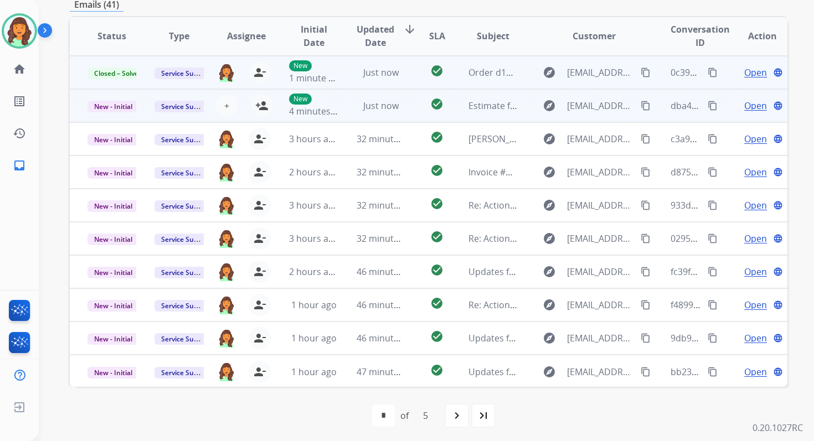
click at [372, 120] on td "Just now" at bounding box center [372, 105] width 67 height 33
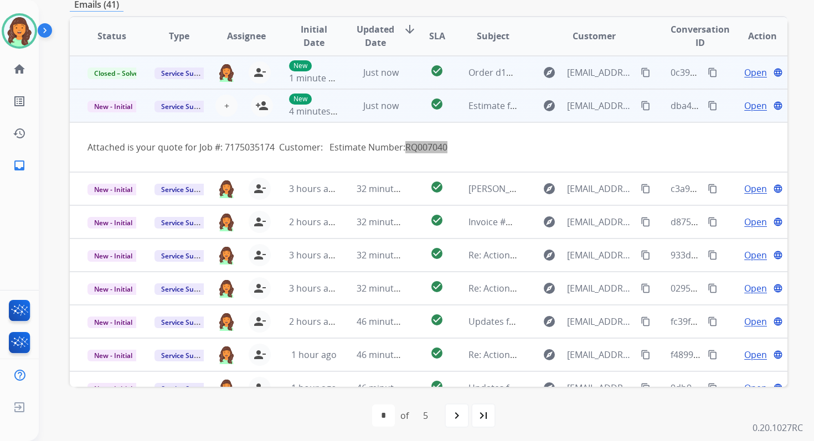
scroll to position [33, 0]
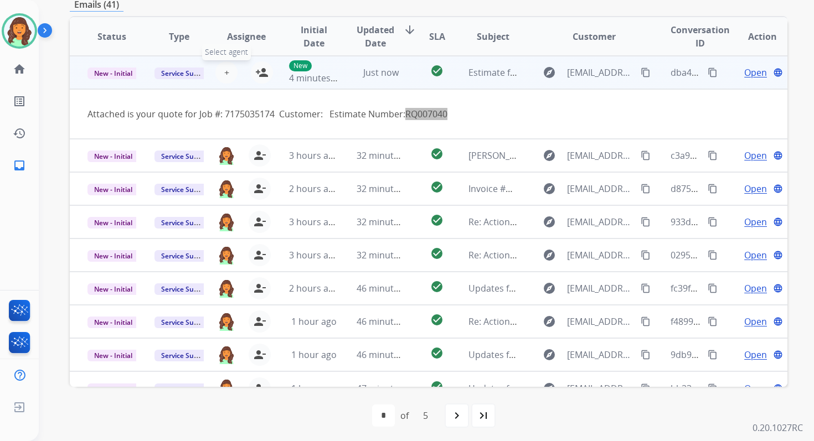
click at [225, 72] on span "+" at bounding box center [226, 72] width 5 height 13
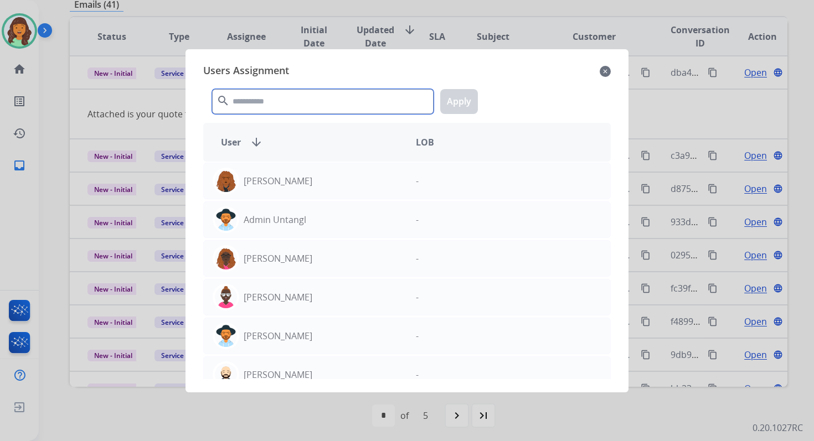
click at [264, 102] on input "text" at bounding box center [323, 101] width 222 height 25
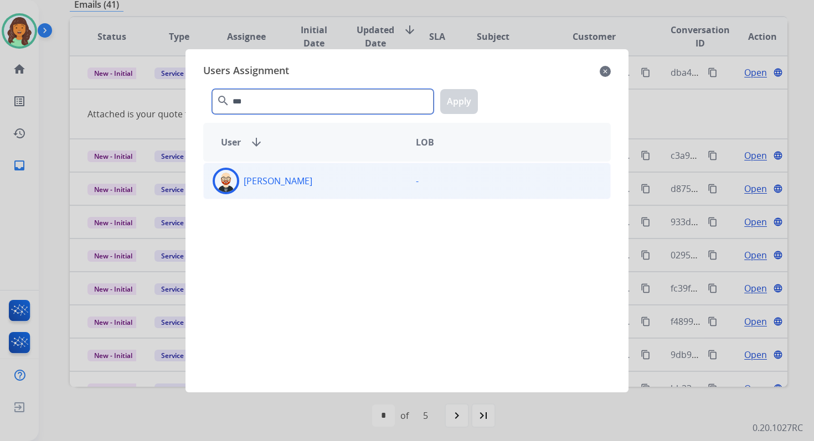
type input "***"
click at [299, 192] on div "[PERSON_NAME]" at bounding box center [305, 181] width 203 height 27
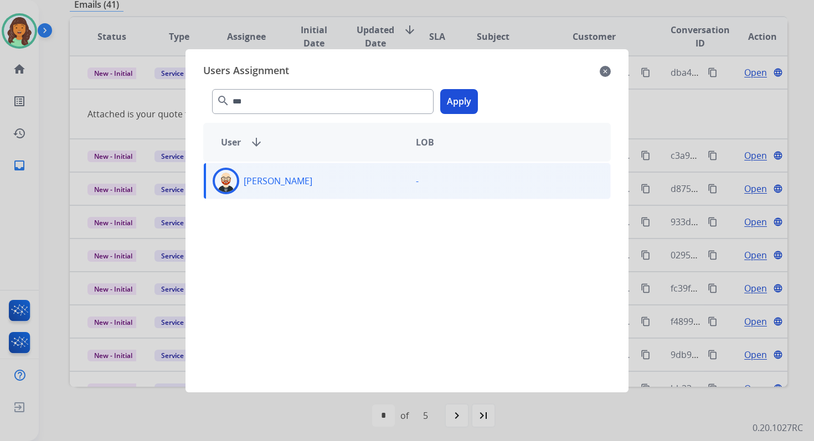
click at [459, 104] on button "Apply" at bounding box center [459, 101] width 38 height 25
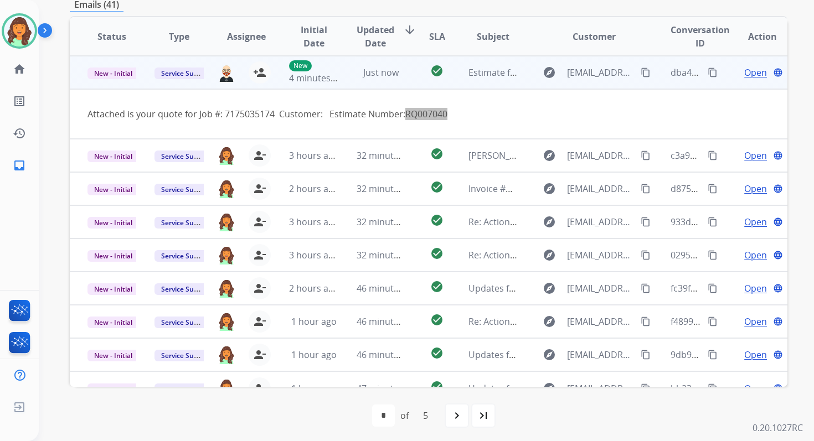
click at [357, 81] on td "Just now" at bounding box center [372, 72] width 67 height 33
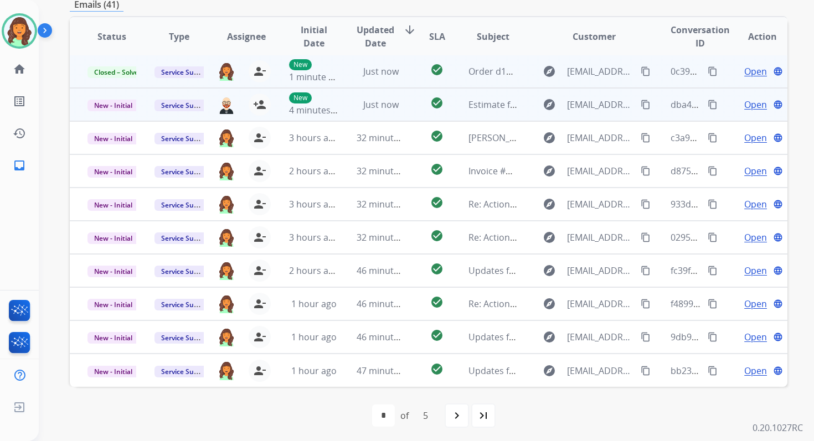
scroll to position [1, 0]
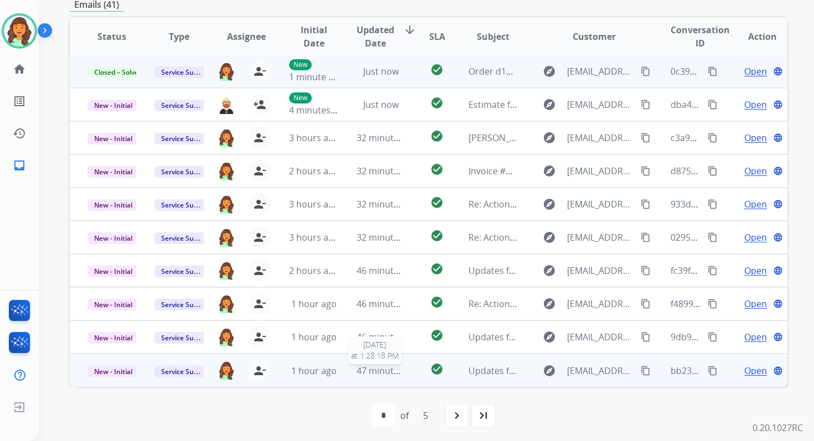
click at [377, 374] on span "47 minutes ago" at bounding box center [389, 371] width 64 height 12
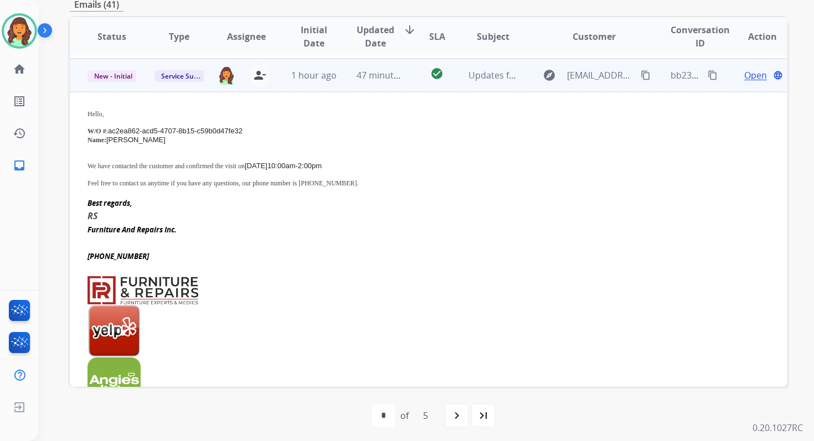
scroll to position [299, 0]
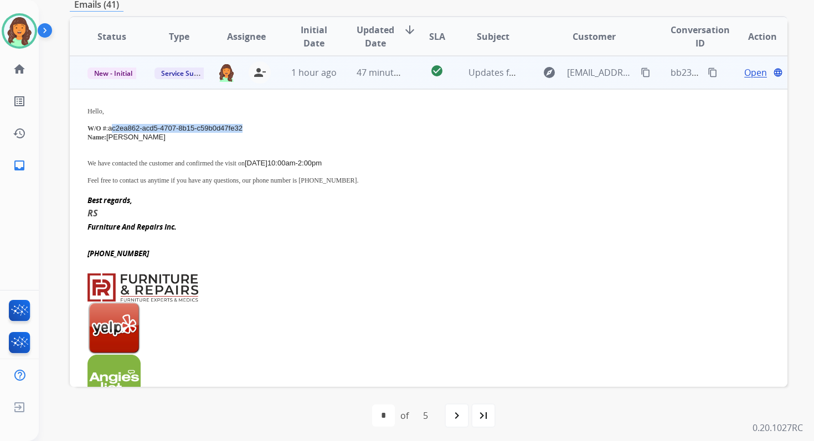
drag, startPoint x: 111, startPoint y: 126, endPoint x: 249, endPoint y: 128, distance: 137.9
click at [249, 128] on p "W/O # : ac2ea862-acd5-4707-8b15-c59b0d47fe32" at bounding box center [362, 128] width 548 height 9
copy span "c2ea862-acd5-4707-8b15-c59b0d47fe32"
click at [708, 70] on mat-icon "content_copy" at bounding box center [713, 73] width 10 height 10
drag, startPoint x: 201, startPoint y: 161, endPoint x: 372, endPoint y: 164, distance: 171.2
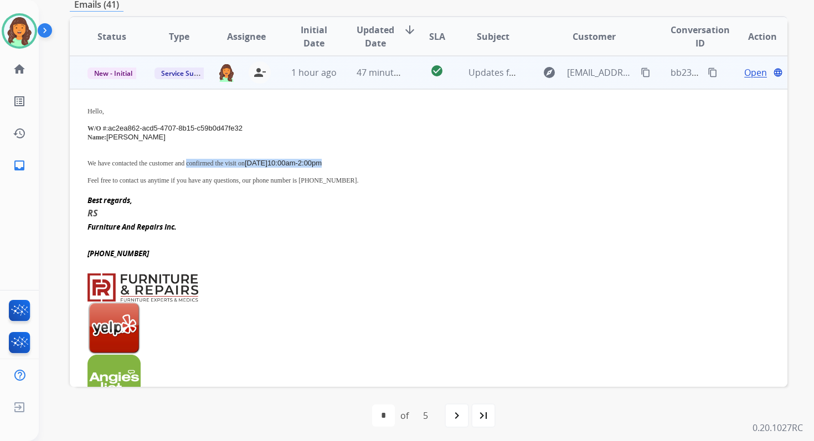
click at [372, 164] on p "We have contacted the customer and confirmed the visit on [DATE] 10:00am-2:00pm" at bounding box center [362, 163] width 548 height 9
copy p "confirmed the visit on [DATE] 10:00am-2:00pm"
click at [108, 68] on span "New - Initial" at bounding box center [114, 74] width 52 height 12
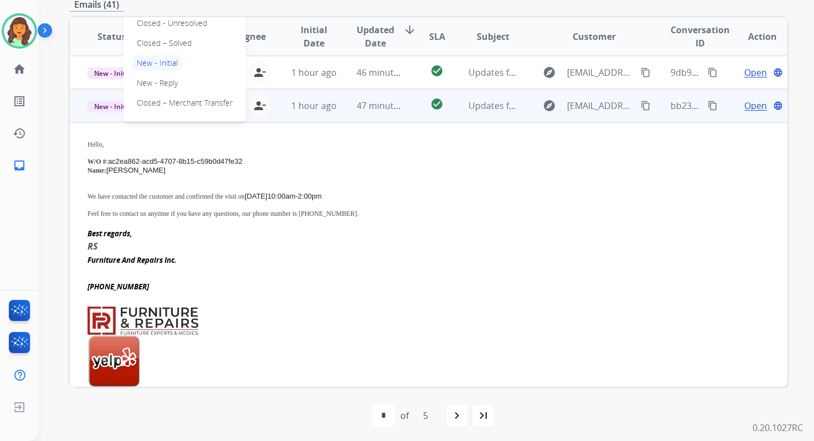
scroll to position [230, 0]
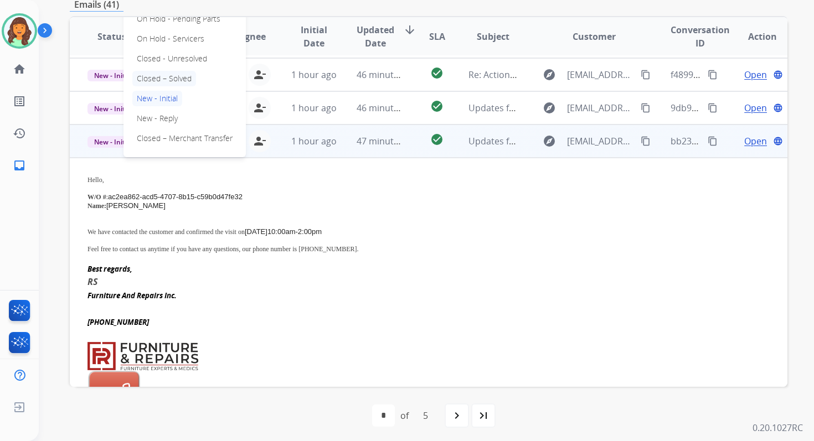
click at [158, 81] on p "Closed – Solved" at bounding box center [164, 79] width 64 height 16
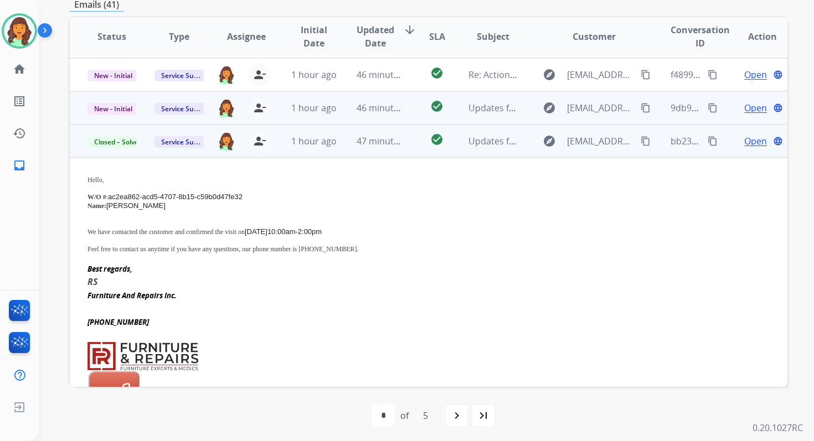
click at [366, 121] on td "46 minutes ago" at bounding box center [372, 107] width 67 height 33
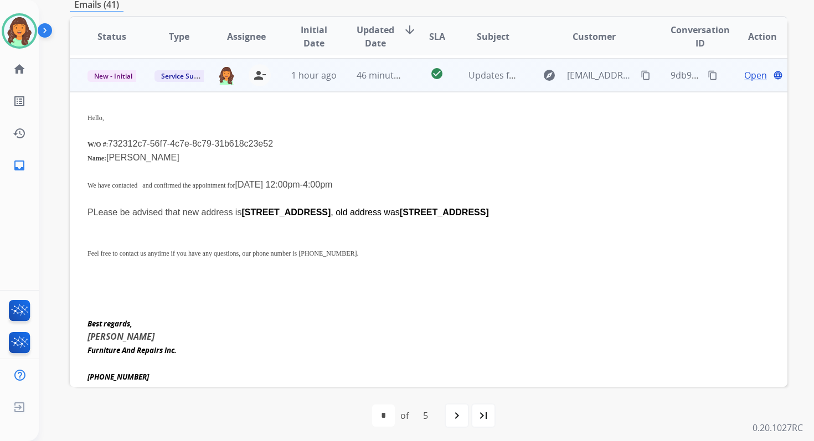
scroll to position [266, 0]
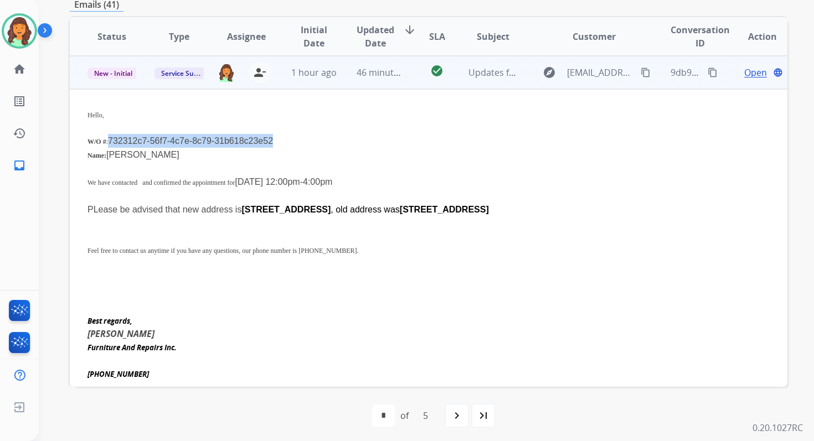
drag, startPoint x: 109, startPoint y: 138, endPoint x: 285, endPoint y: 139, distance: 176.1
click at [284, 139] on p "W/O # : 732312c7-56f7-4c7e-8c79-31b618c23e52" at bounding box center [362, 141] width 548 height 14
copy span "732312c7-56f7-4c7e-8c79-31b618c23e52"
drag, startPoint x: 164, startPoint y: 181, endPoint x: 279, endPoint y: 215, distance: 120.4
click at [279, 215] on div "Hello, W/O # : 732312c7-56f7-4c7e-8c79-31b618c23e52 Name: [PERSON_NAME] We have…" at bounding box center [362, 188] width 548 height 162
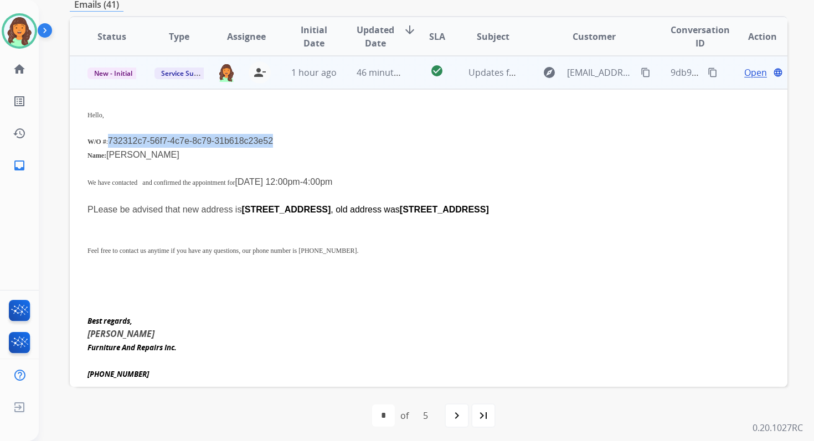
copy div "confirmed the appointment for [DATE] 12:00pm-4:00pm PLease be advised that new …"
click at [112, 70] on span "New - Initial" at bounding box center [114, 74] width 52 height 12
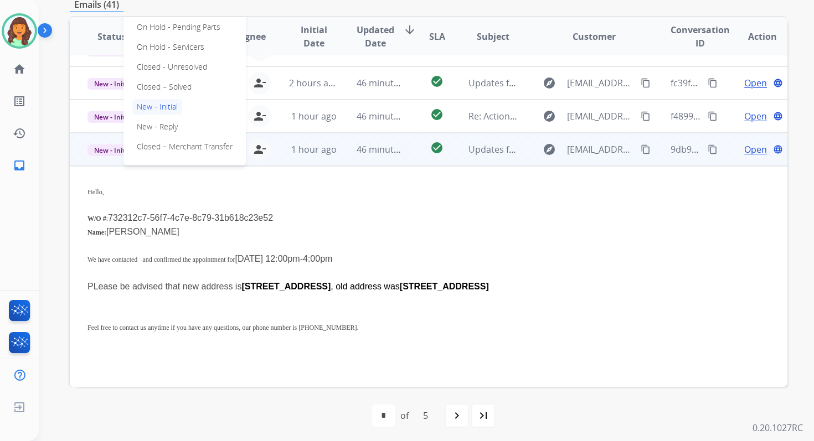
scroll to position [183, 0]
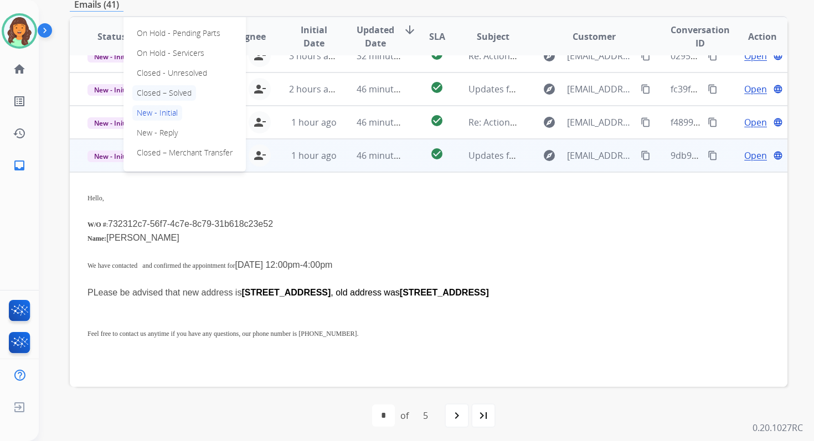
click at [150, 94] on p "Closed – Solved" at bounding box center [164, 93] width 64 height 16
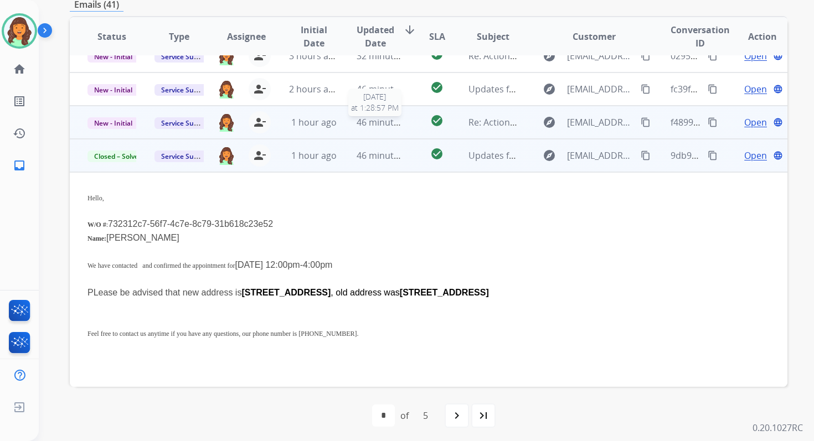
click at [361, 121] on span "46 minutes ago" at bounding box center [389, 122] width 64 height 12
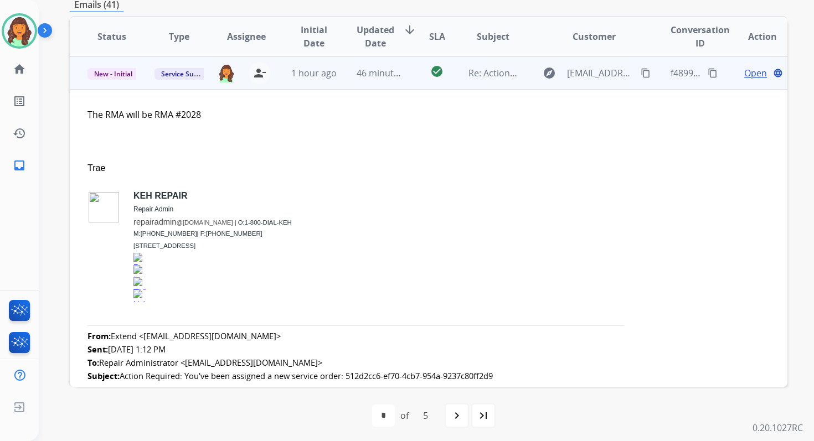
scroll to position [233, 0]
click at [750, 71] on span "Open" at bounding box center [755, 72] width 23 height 13
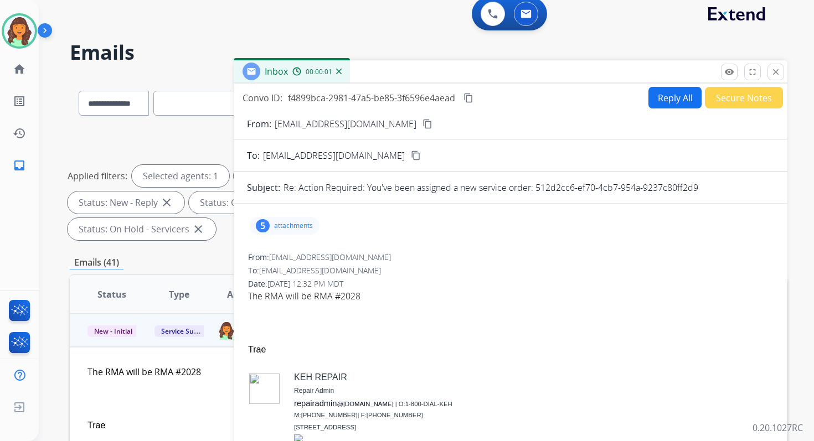
scroll to position [0, 0]
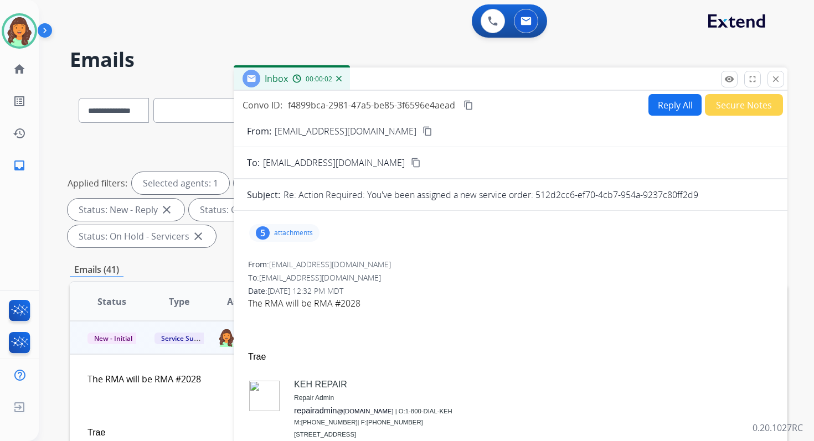
drag, startPoint x: 536, startPoint y: 195, endPoint x: 721, endPoint y: 197, distance: 185.5
click at [721, 197] on div "Re: Action Required: You've been assigned a new service order: 512d2cc6-ef70-4c…" at bounding box center [529, 194] width 491 height 13
copy p "512d2cc6-ef70-4cb7-954a-9237c80ff2d9"
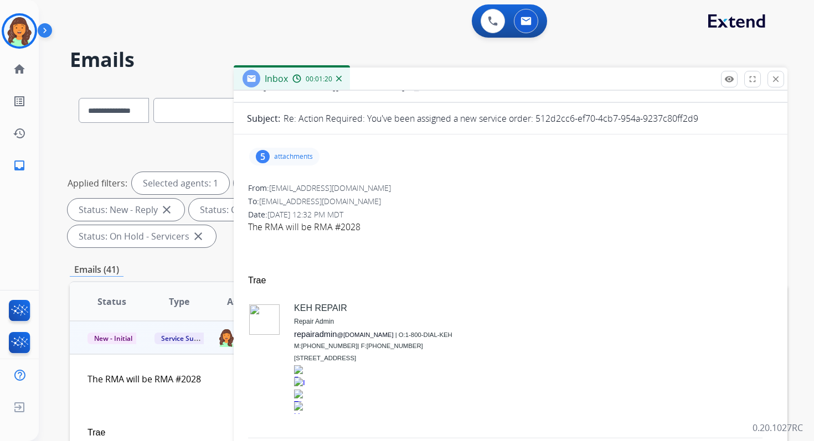
scroll to position [75, 0]
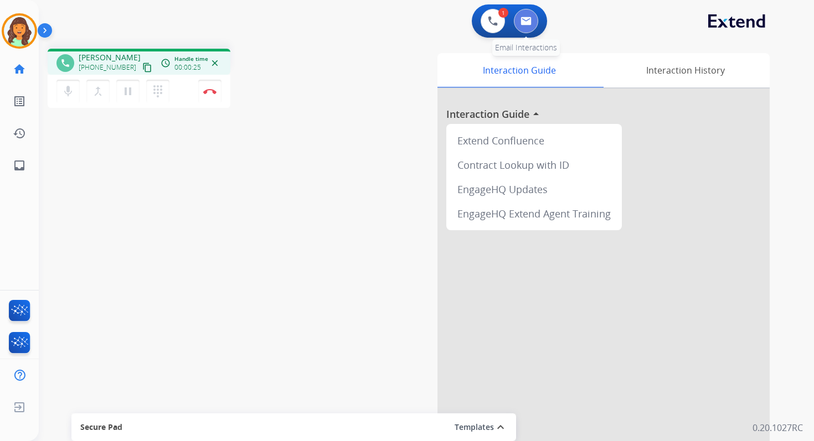
click at [529, 22] on img at bounding box center [526, 21] width 11 height 9
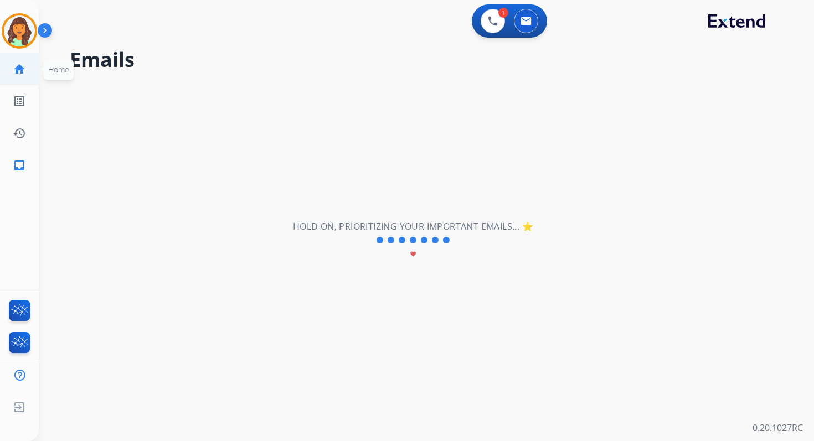
click at [20, 69] on mat-icon "home" at bounding box center [19, 69] width 13 height 13
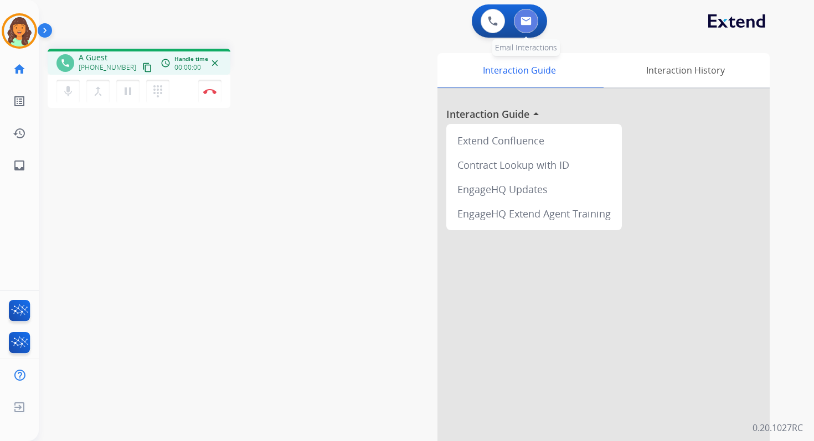
click at [527, 16] on button at bounding box center [526, 21] width 24 height 24
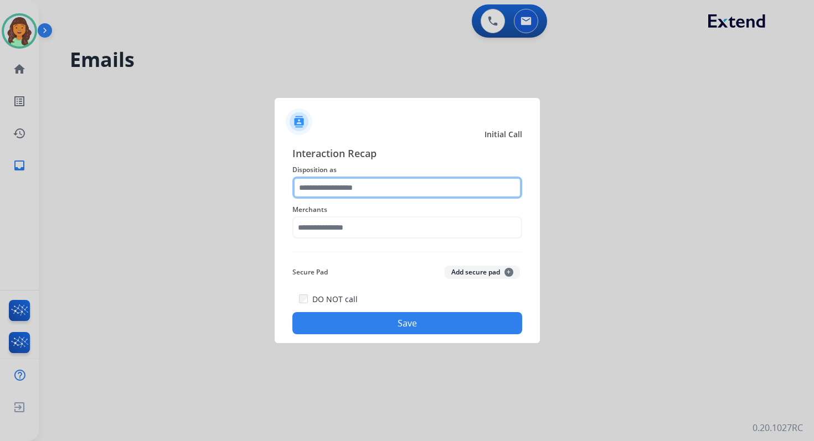
click at [349, 191] on input "text" at bounding box center [407, 188] width 230 height 22
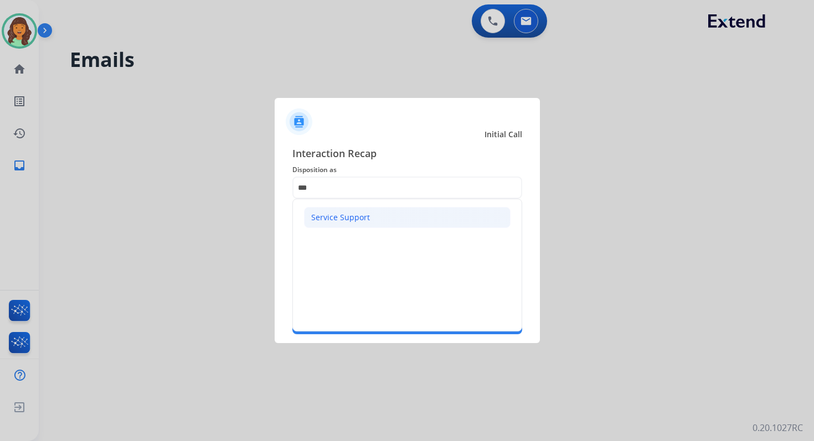
click at [349, 217] on div "Service Support" at bounding box center [340, 217] width 59 height 11
type input "**********"
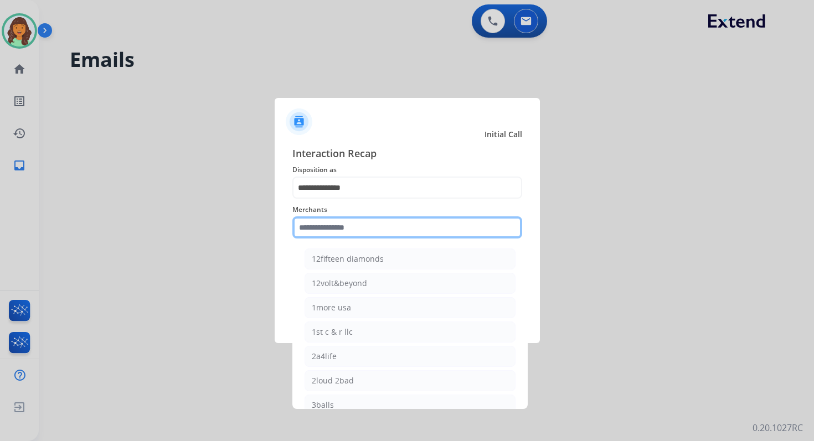
click at [351, 228] on input "text" at bounding box center [407, 228] width 230 height 22
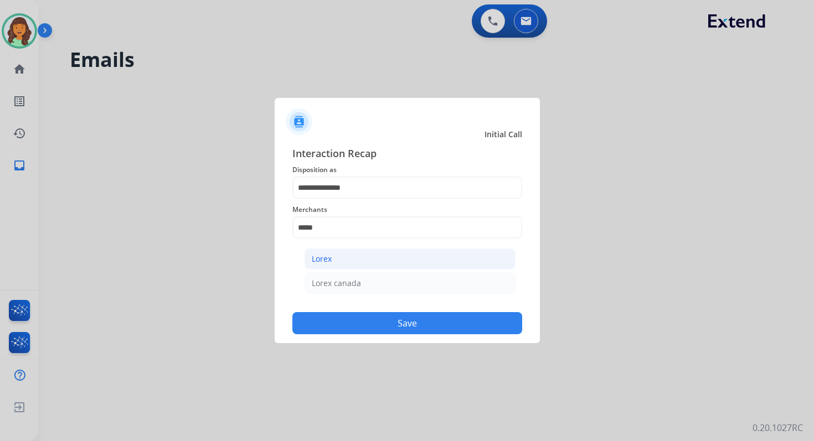
click at [352, 251] on li "Lorex" at bounding box center [410, 259] width 211 height 21
type input "*****"
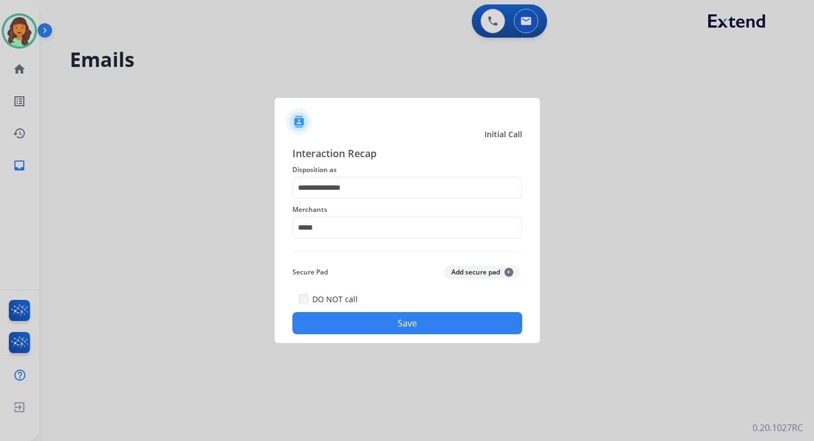
click at [398, 322] on button "Save" at bounding box center [407, 323] width 230 height 22
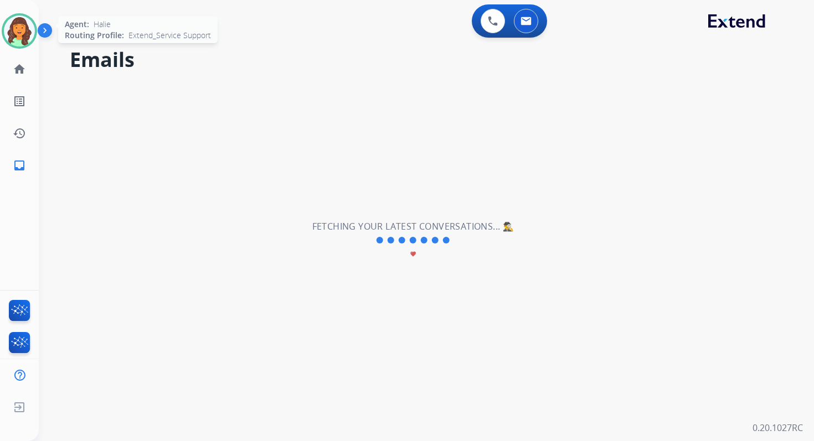
click at [26, 35] on img at bounding box center [19, 31] width 31 height 31
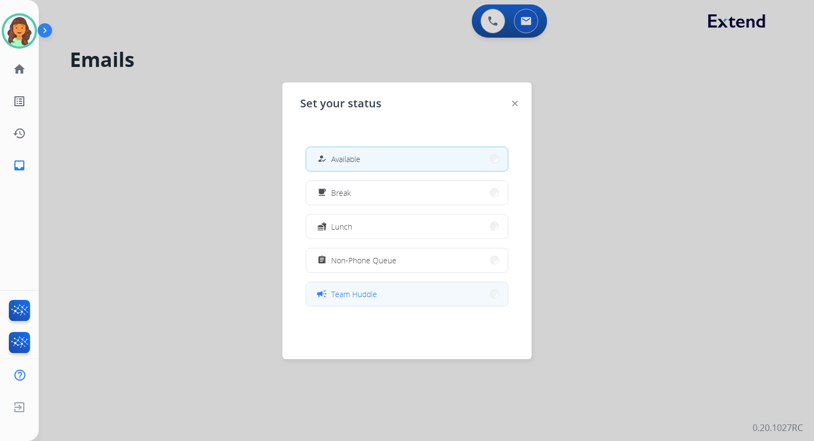
click at [364, 290] on span "Team Huddle" at bounding box center [354, 295] width 46 height 12
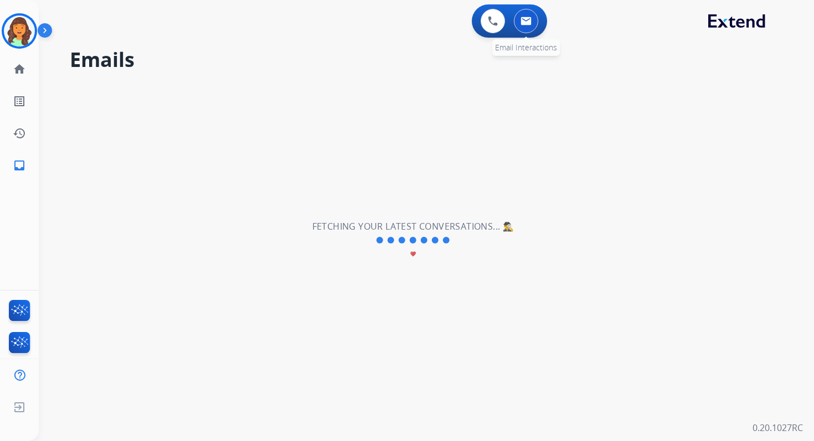
click at [521, 22] on img at bounding box center [526, 21] width 11 height 9
click at [534, 24] on button at bounding box center [526, 21] width 24 height 24
click at [525, 19] on img at bounding box center [526, 21] width 11 height 9
click at [25, 63] on mat-icon "home" at bounding box center [19, 69] width 13 height 13
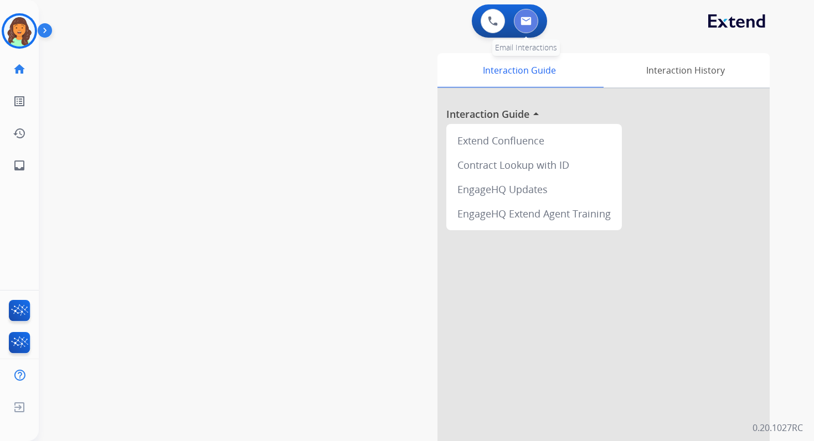
click at [529, 16] on button at bounding box center [526, 21] width 24 height 24
select select "**********"
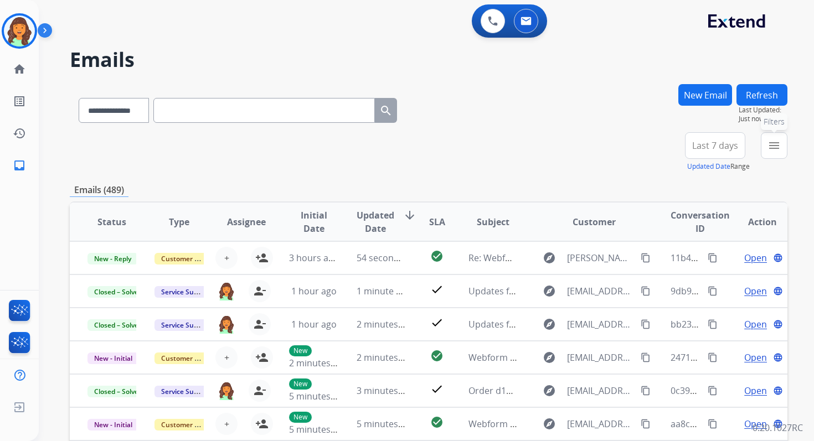
click at [774, 143] on mat-icon "menu" at bounding box center [774, 145] width 13 height 13
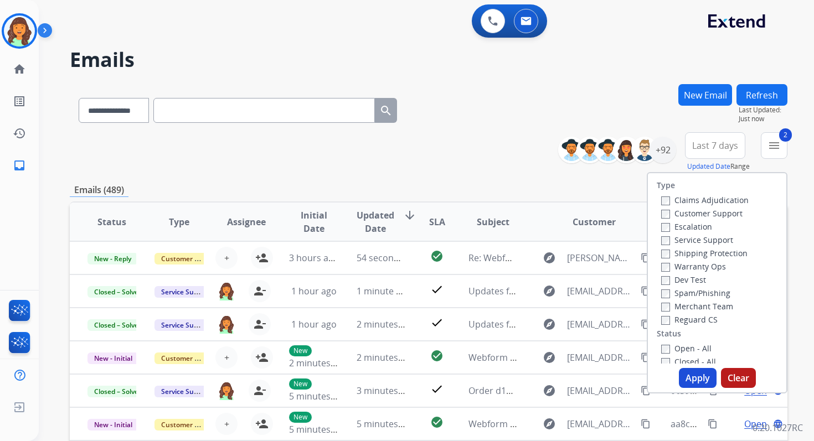
click at [695, 379] on button "Apply" at bounding box center [698, 378] width 38 height 20
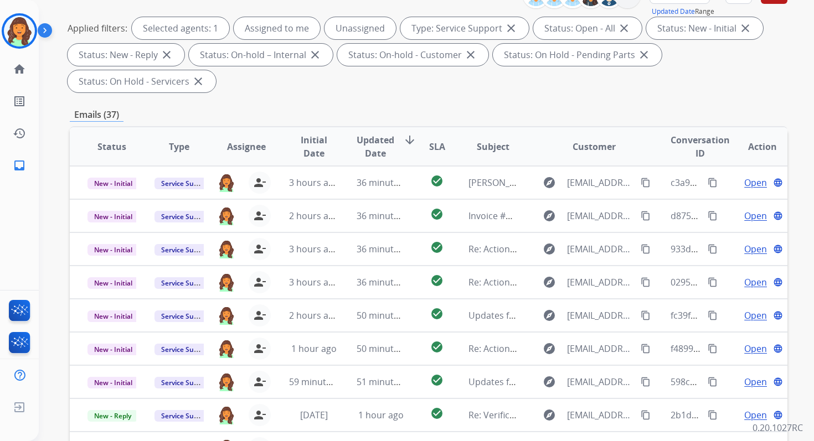
scroll to position [269, 0]
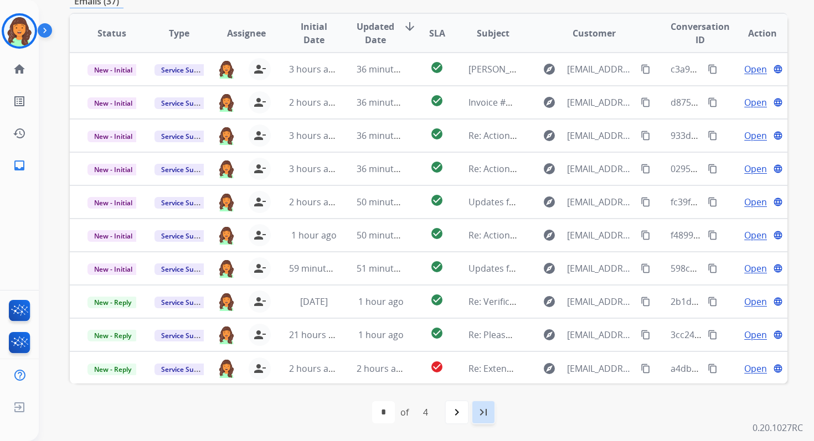
click at [482, 411] on mat-icon "last_page" at bounding box center [483, 412] width 13 height 13
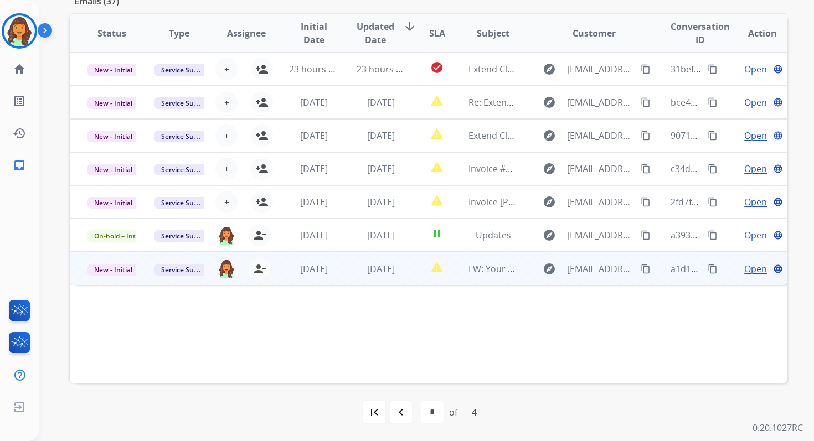
click at [339, 263] on td "[DATE]" at bounding box center [372, 268] width 67 height 33
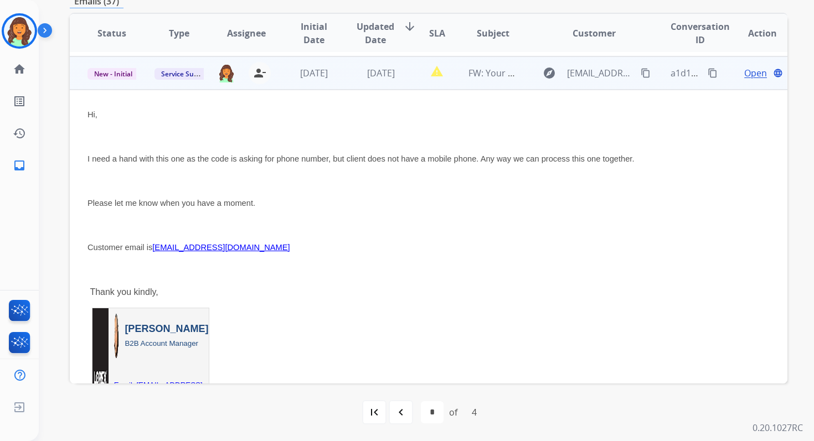
scroll to position [199, 0]
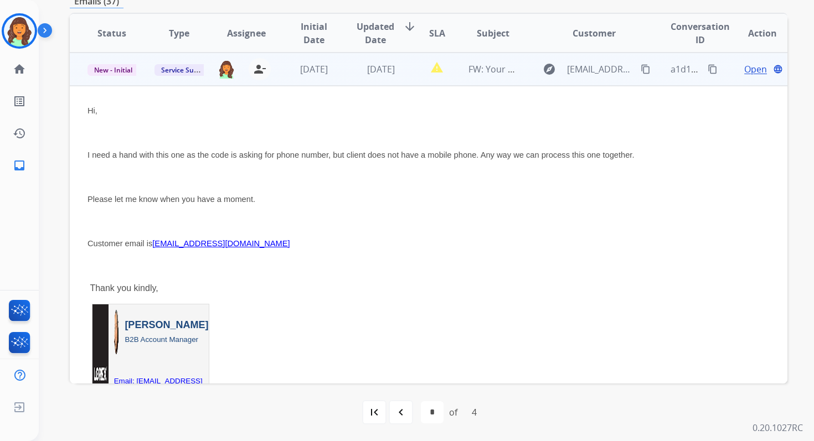
click at [748, 71] on span "Open" at bounding box center [755, 69] width 23 height 13
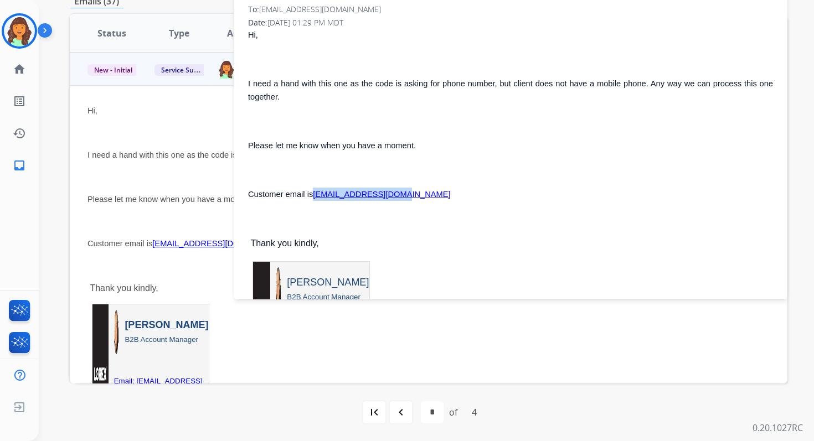
copy link "biglight@comcast.net"
drag, startPoint x: 397, startPoint y: 195, endPoint x: 316, endPoint y: 196, distance: 80.9
click at [316, 196] on p "Customer email is biglight@comcast.net" at bounding box center [510, 194] width 525 height 13
